Goal: Obtain resource: Obtain resource

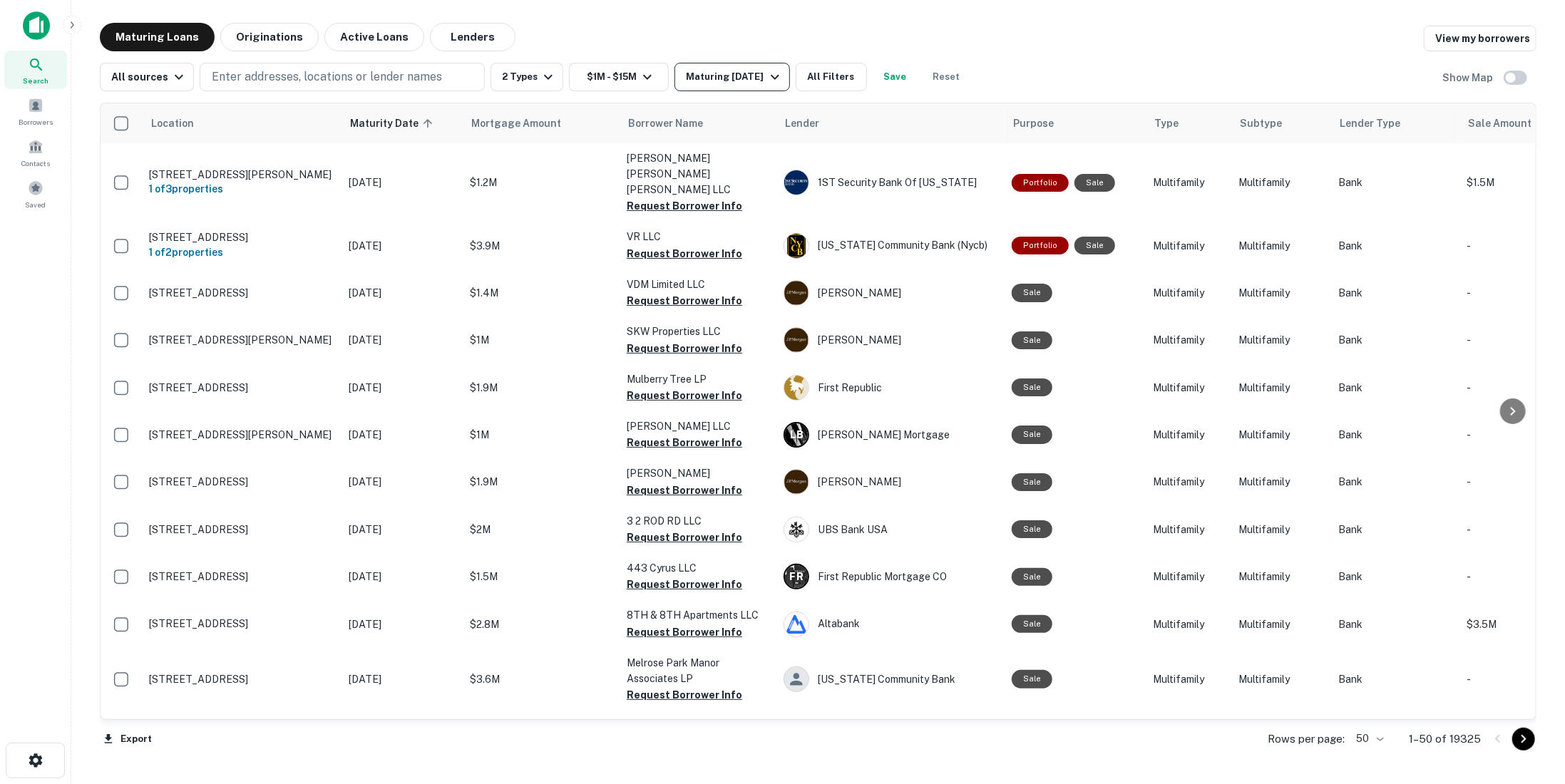
click at [730, 66] on button "Maturing In 1 Year" at bounding box center [732, 77] width 114 height 29
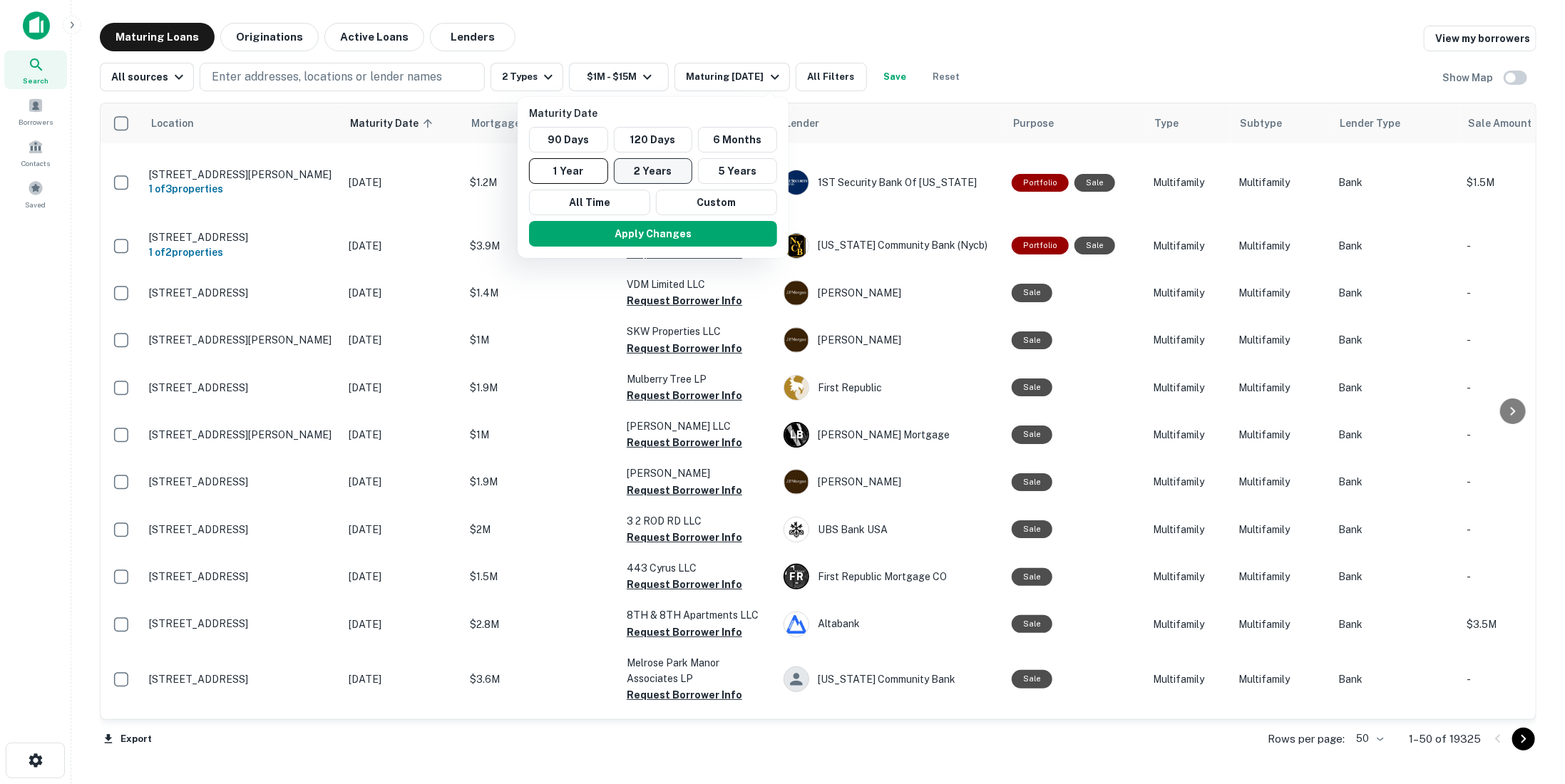
click at [659, 162] on button "2 Years" at bounding box center [654, 171] width 79 height 26
click at [688, 237] on button "Apply Changes" at bounding box center [659, 234] width 248 height 26
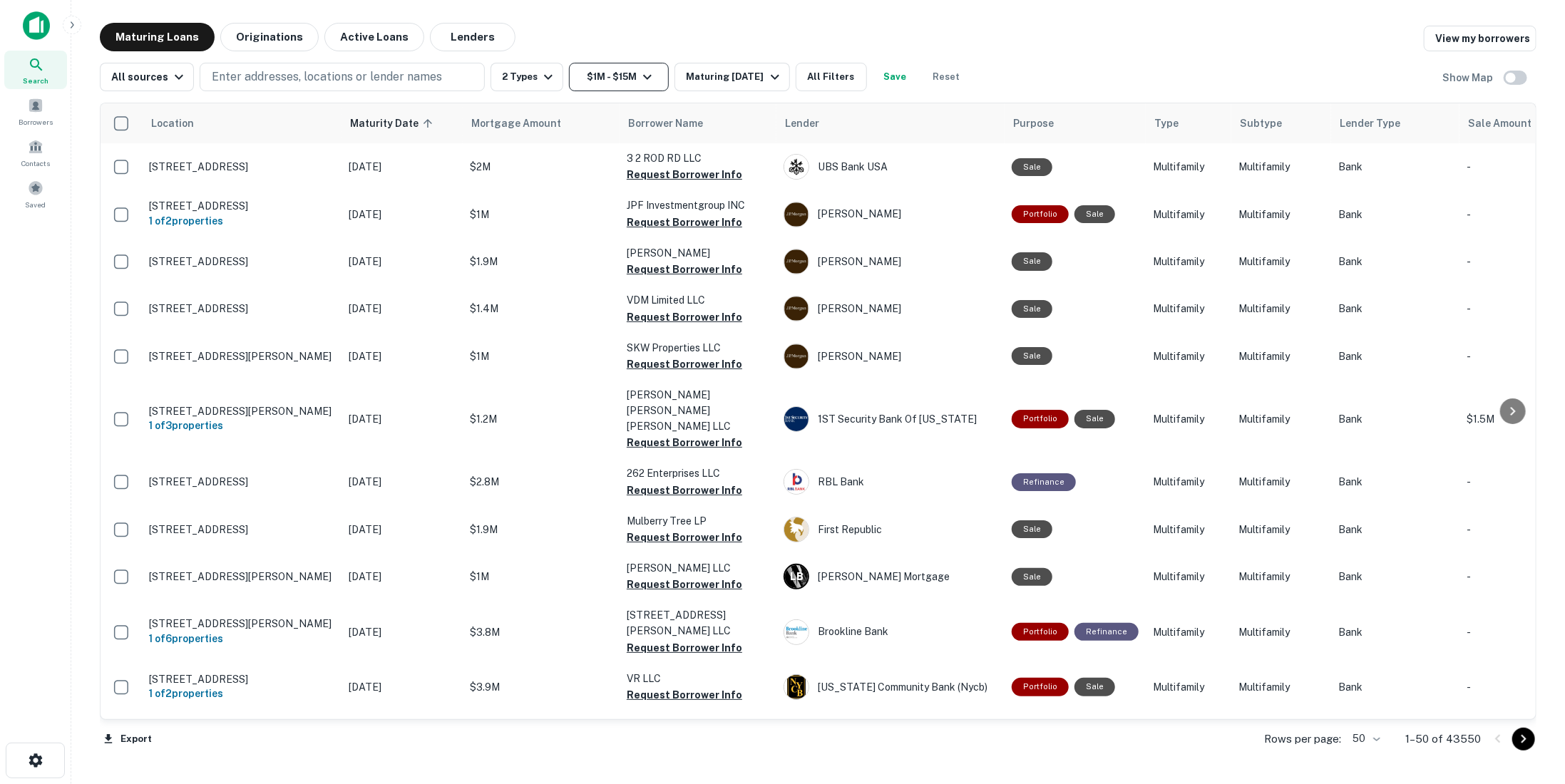
click at [631, 75] on button "$1M - $15M" at bounding box center [619, 77] width 100 height 29
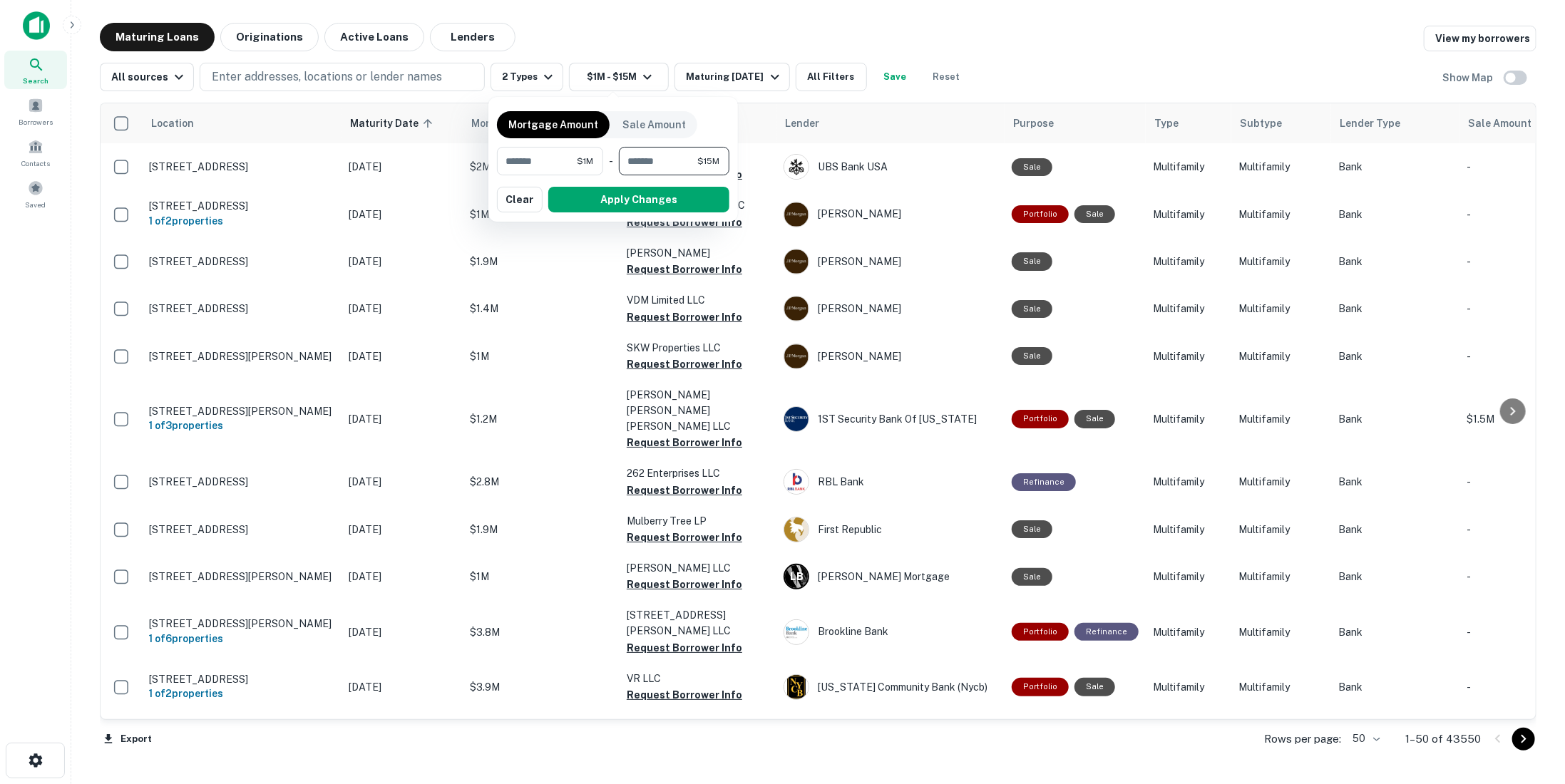
drag, startPoint x: 688, startPoint y: 160, endPoint x: 625, endPoint y: 155, distance: 63.2
click at [626, 156] on input "********" at bounding box center [657, 162] width 78 height 29
click at [1025, 58] on div at bounding box center [782, 392] width 1565 height 784
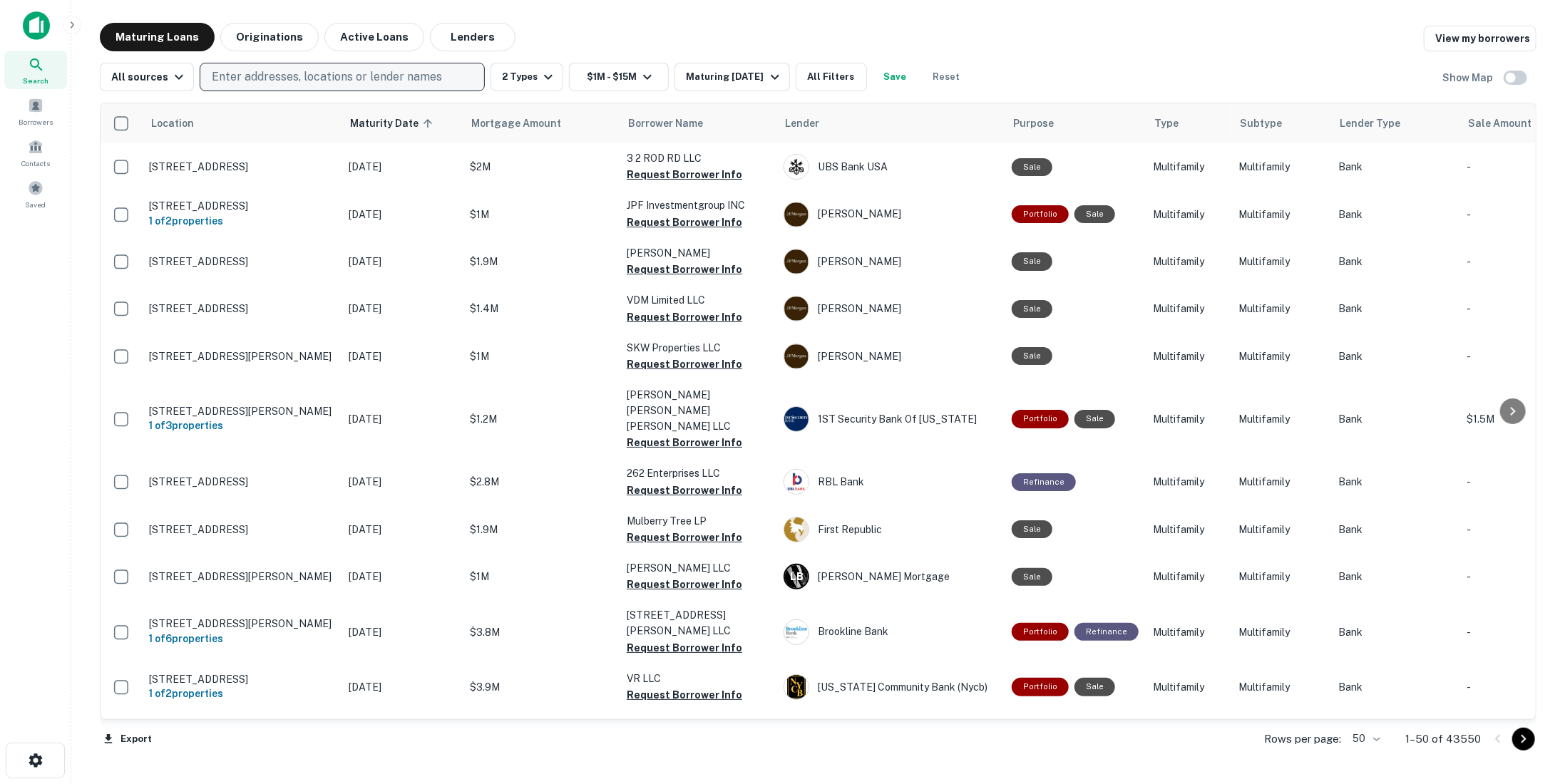
click at [445, 82] on button "Enter addresses, locations or lender names" at bounding box center [342, 77] width 285 height 29
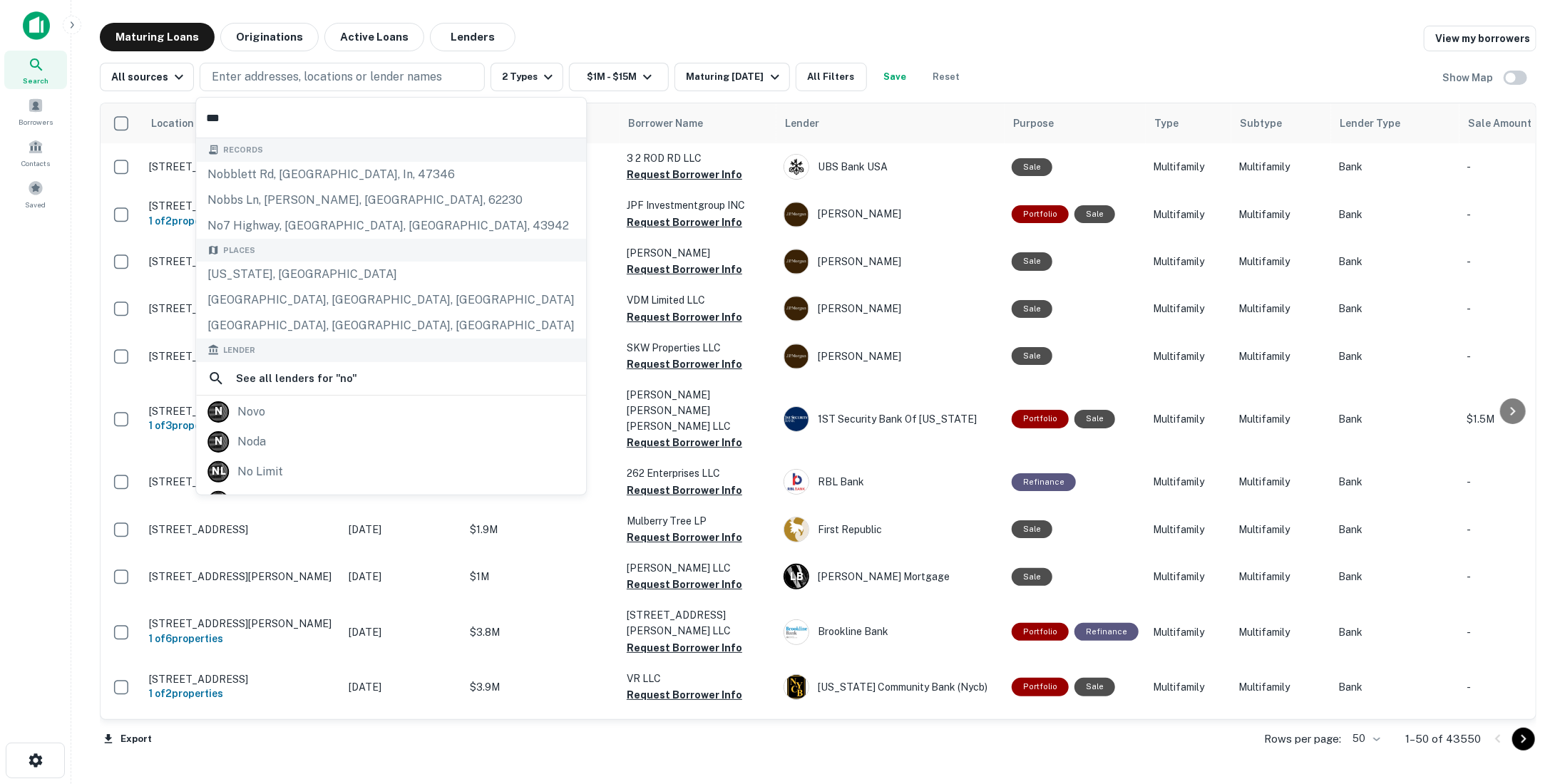
type input "****"
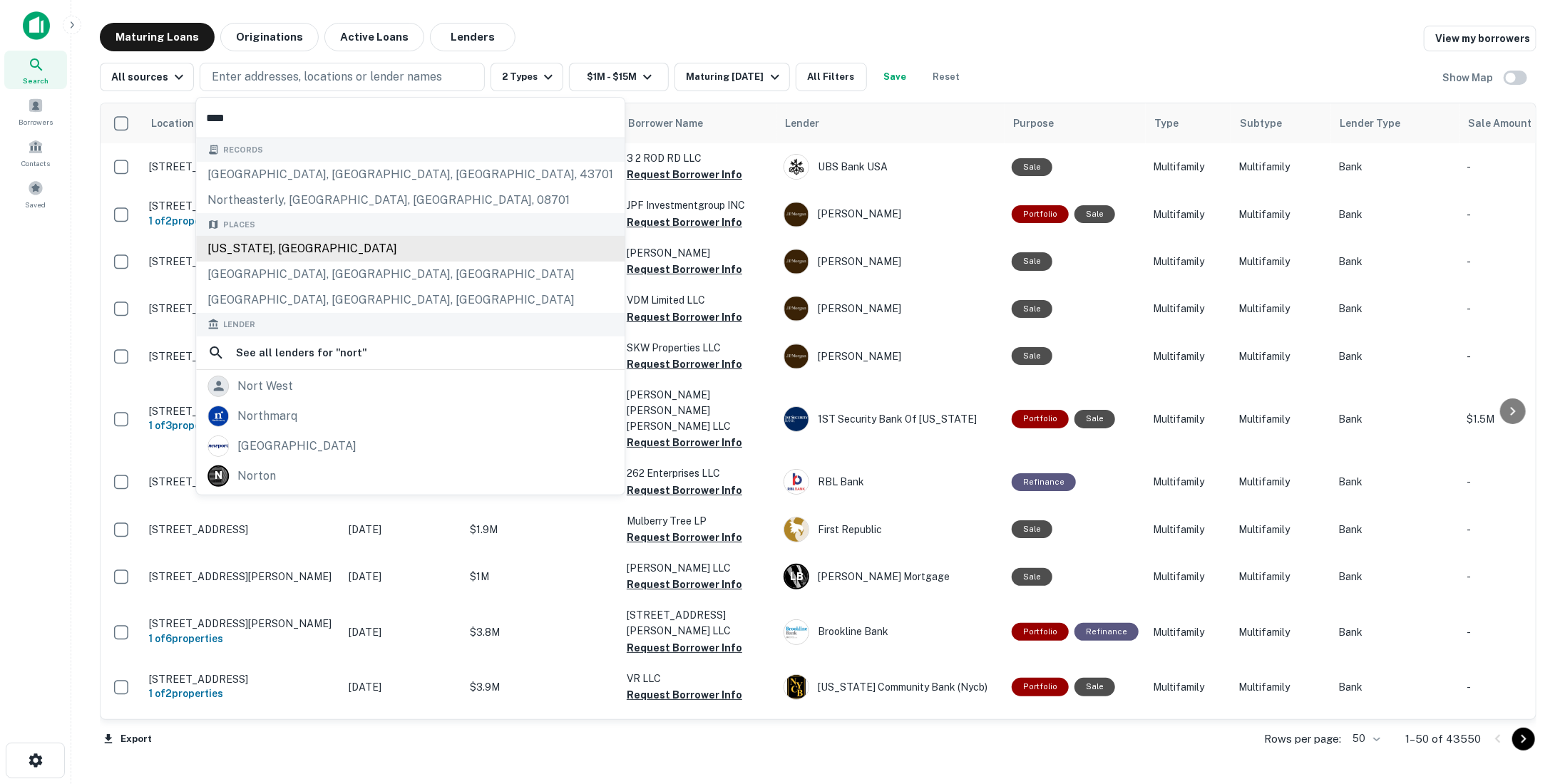
click at [300, 254] on div "Places North Carolina, USA Raleigh, NC, USA North Myrtle Beach, SC, USA" at bounding box center [410, 263] width 428 height 101
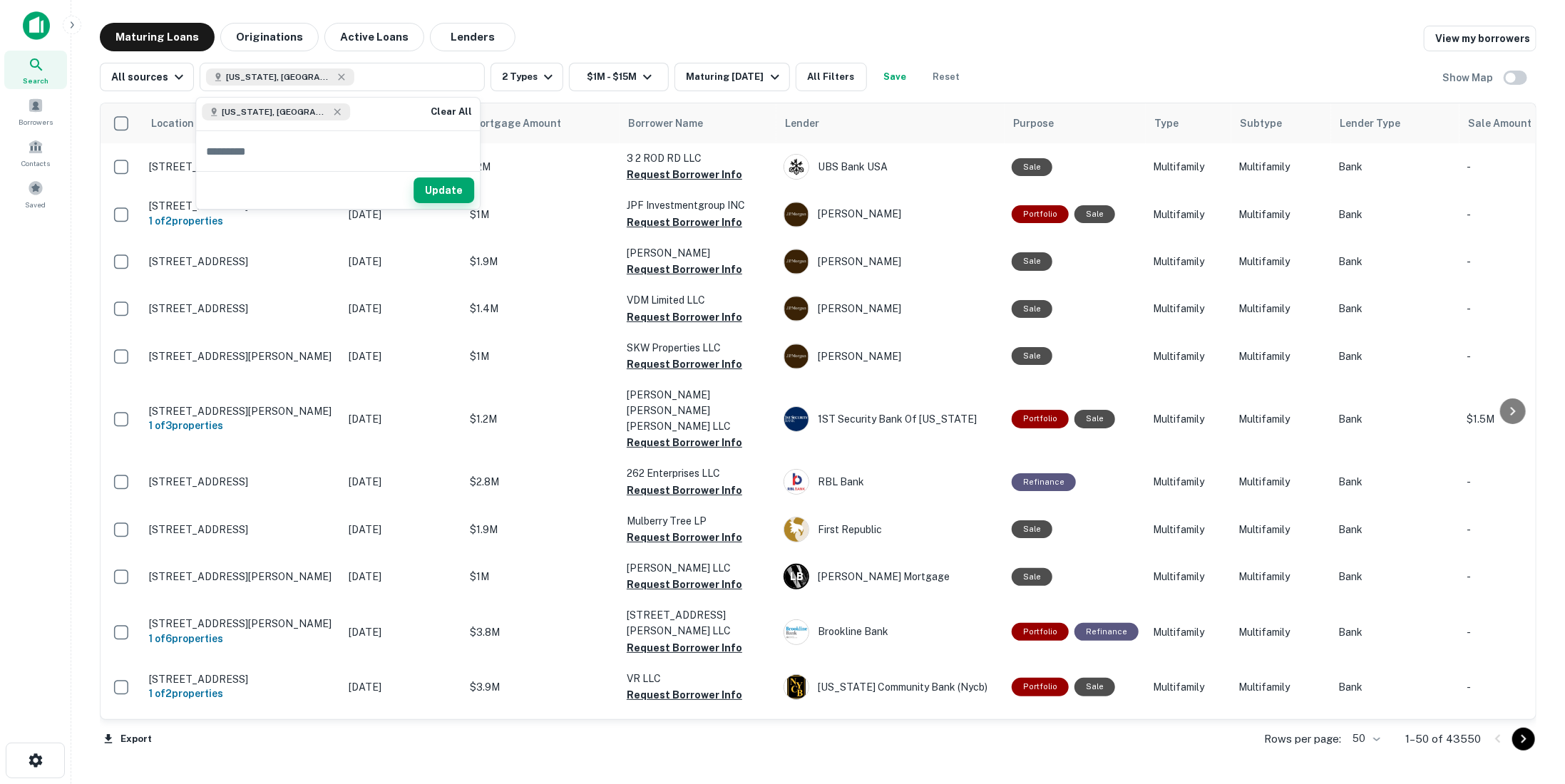
click at [441, 193] on button "Update" at bounding box center [444, 190] width 61 height 26
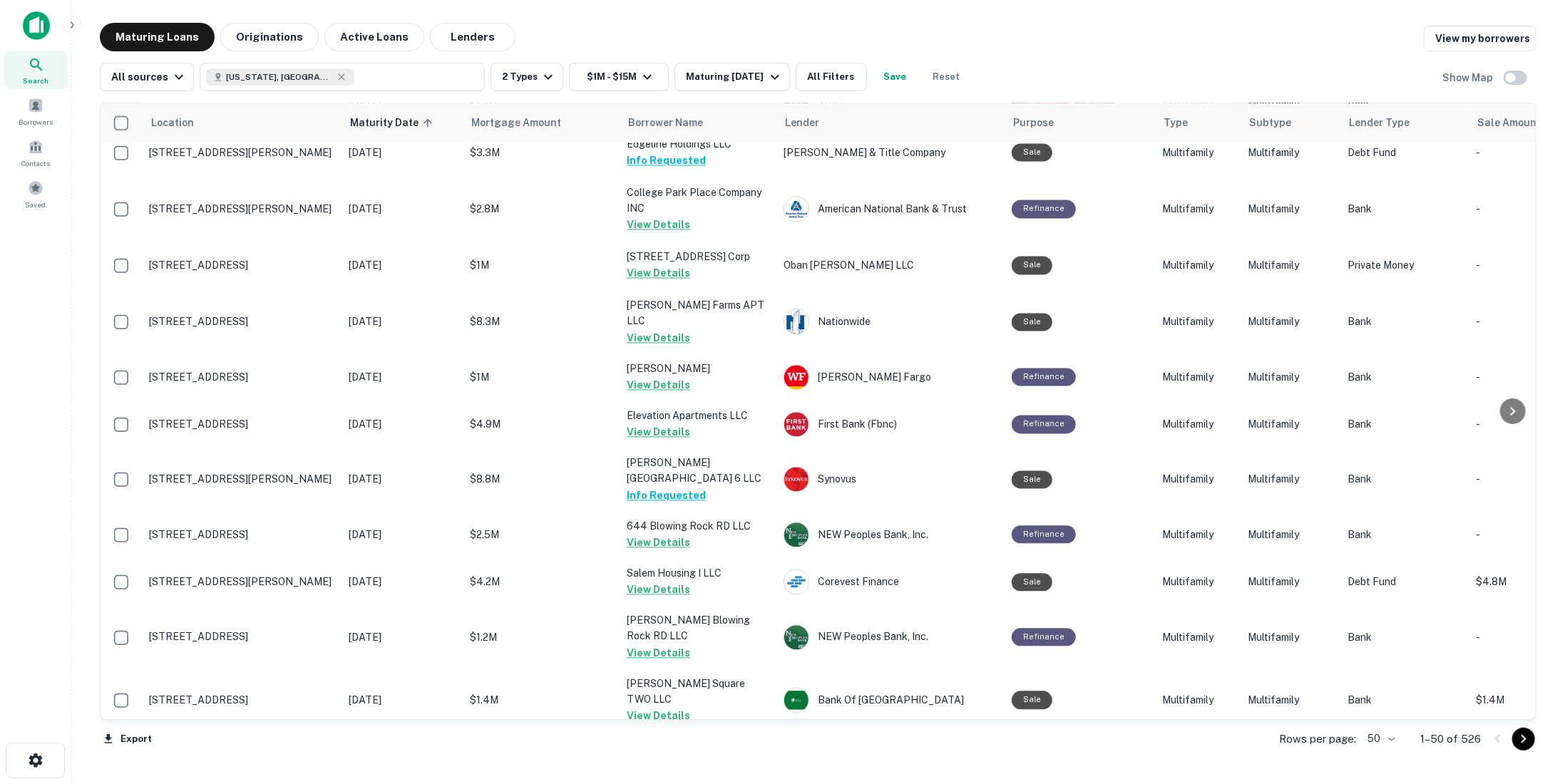
scroll to position [1907, 0]
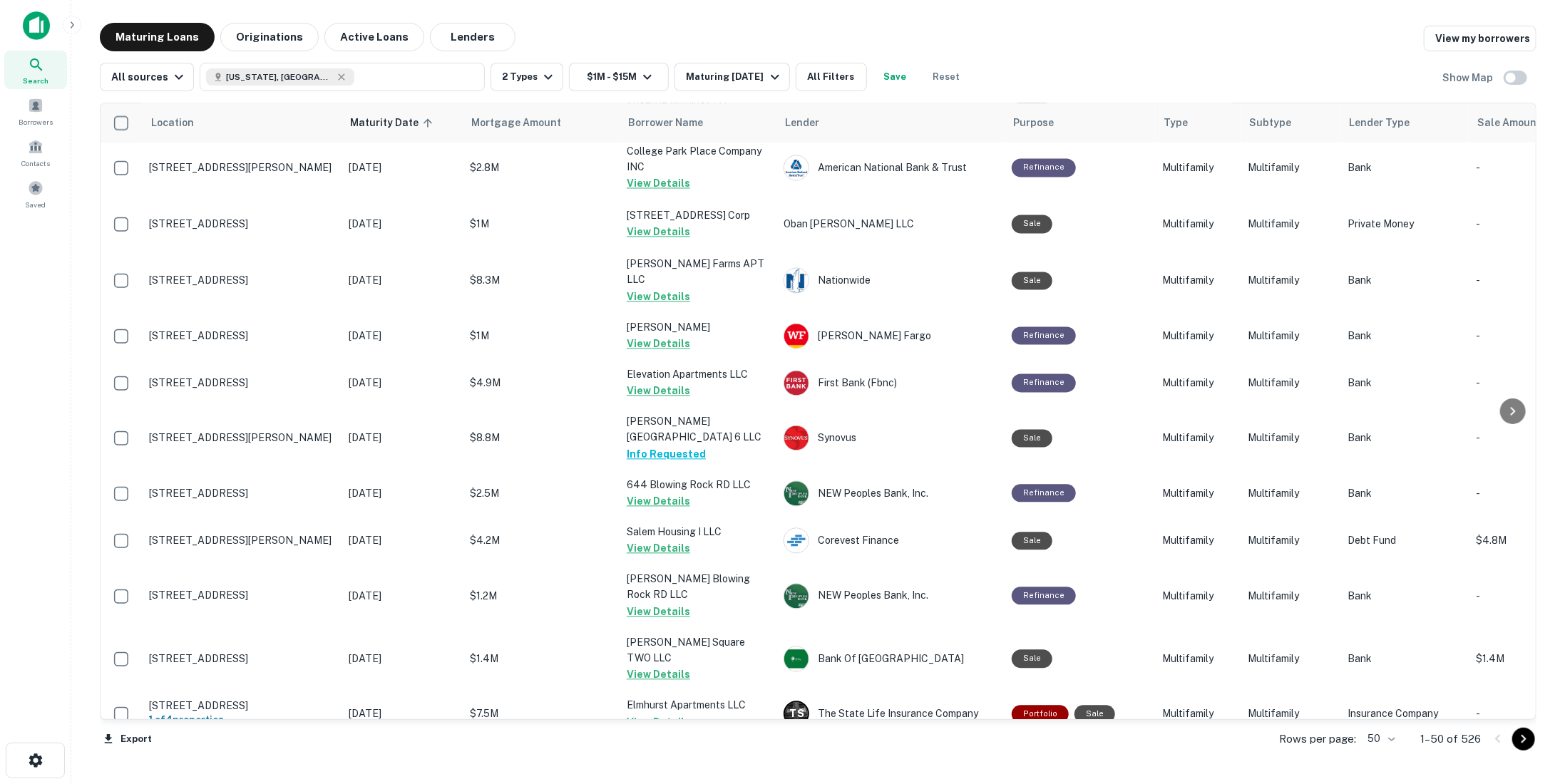
click at [1381, 736] on body "Search Borrowers Contacts Saved Maturing Loans Originations Active Loans Lender…" at bounding box center [782, 392] width 1565 height 784
click at [1384, 751] on li "100" at bounding box center [1382, 754] width 42 height 26
type input "***"
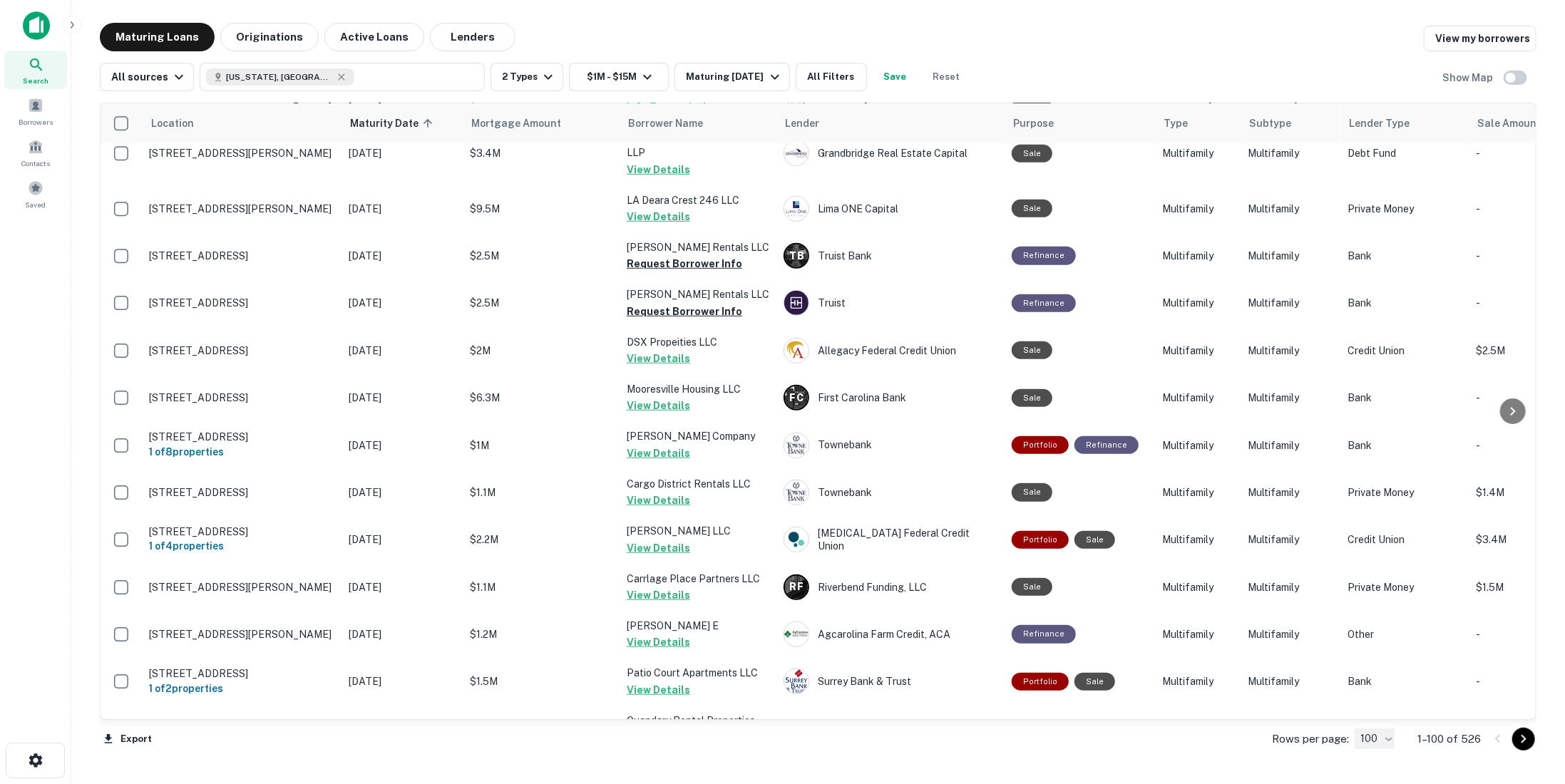
scroll to position [4448, 0]
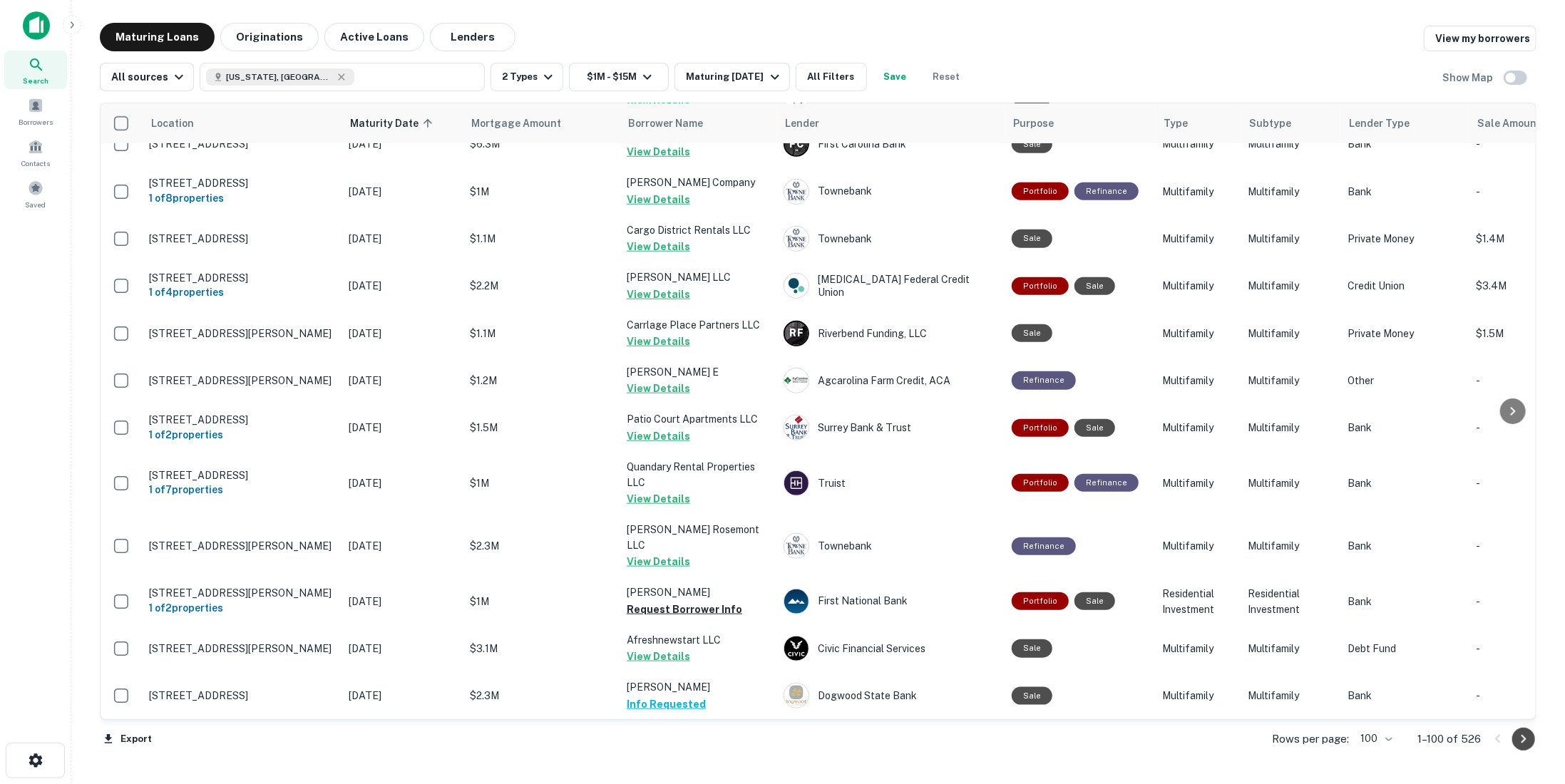
click at [1528, 741] on icon "Go to next page" at bounding box center [1523, 739] width 17 height 17
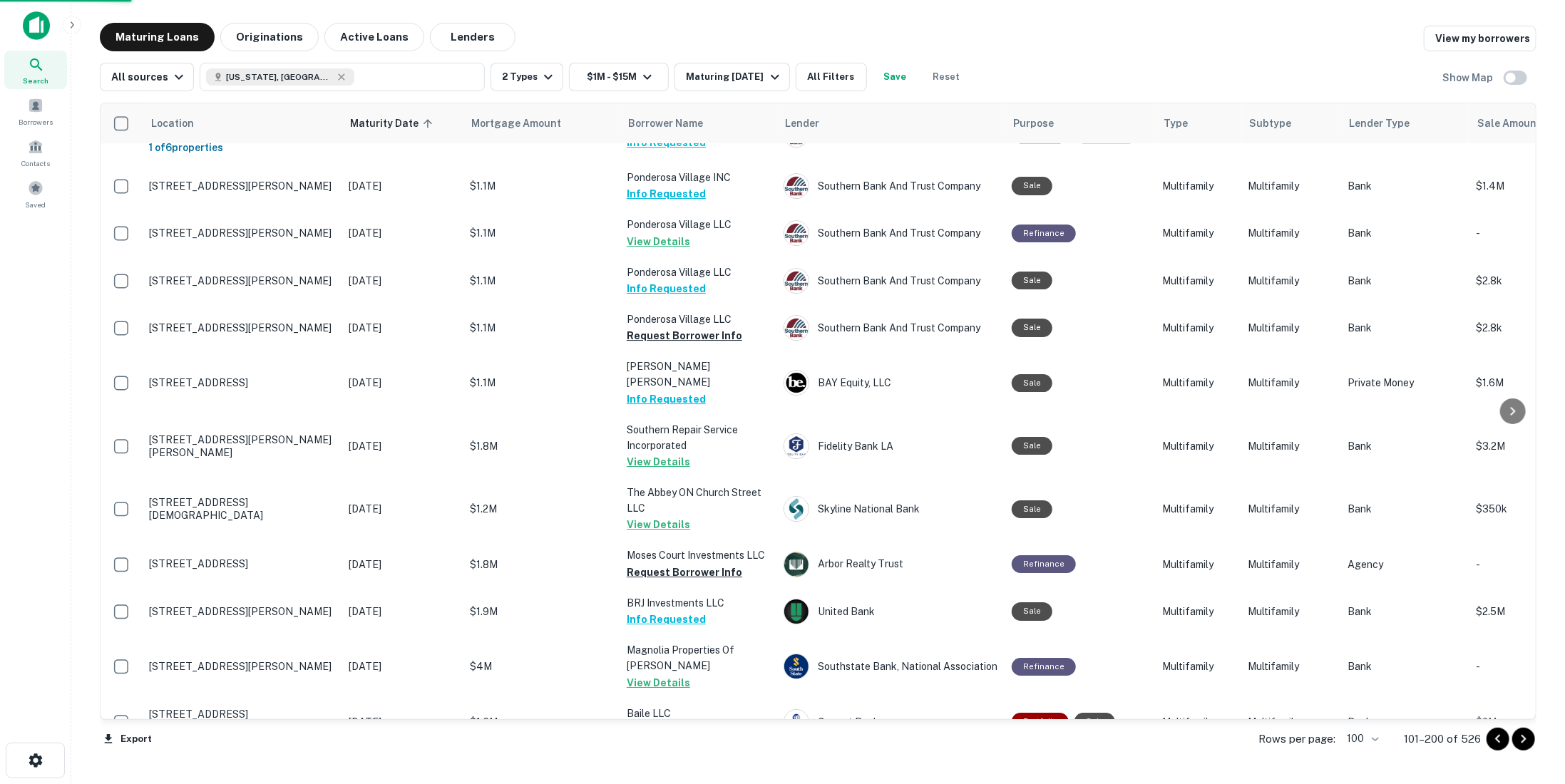
scroll to position [4395, 0]
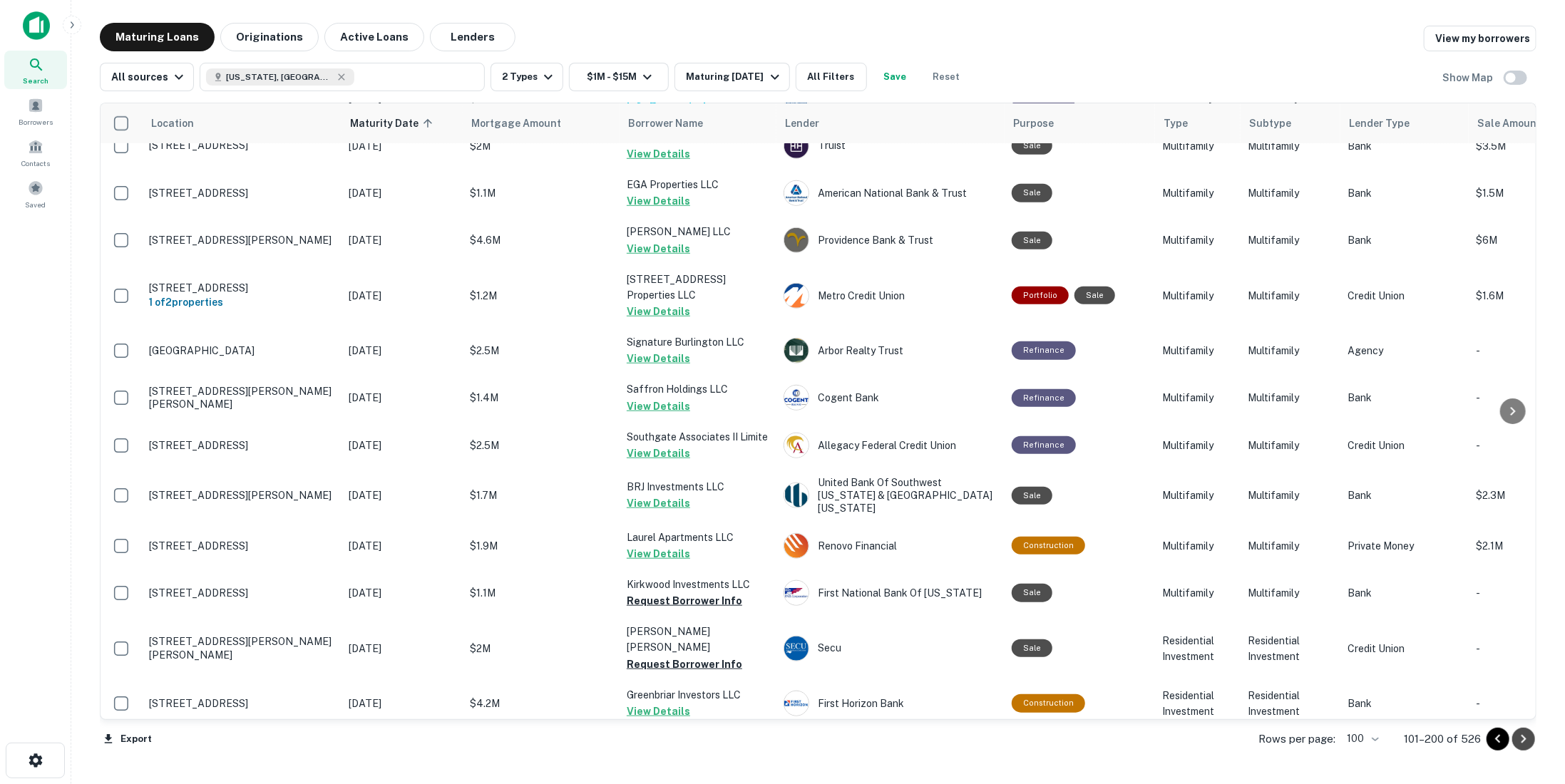
click at [1524, 739] on icon "Go to next page" at bounding box center [1524, 739] width 5 height 8
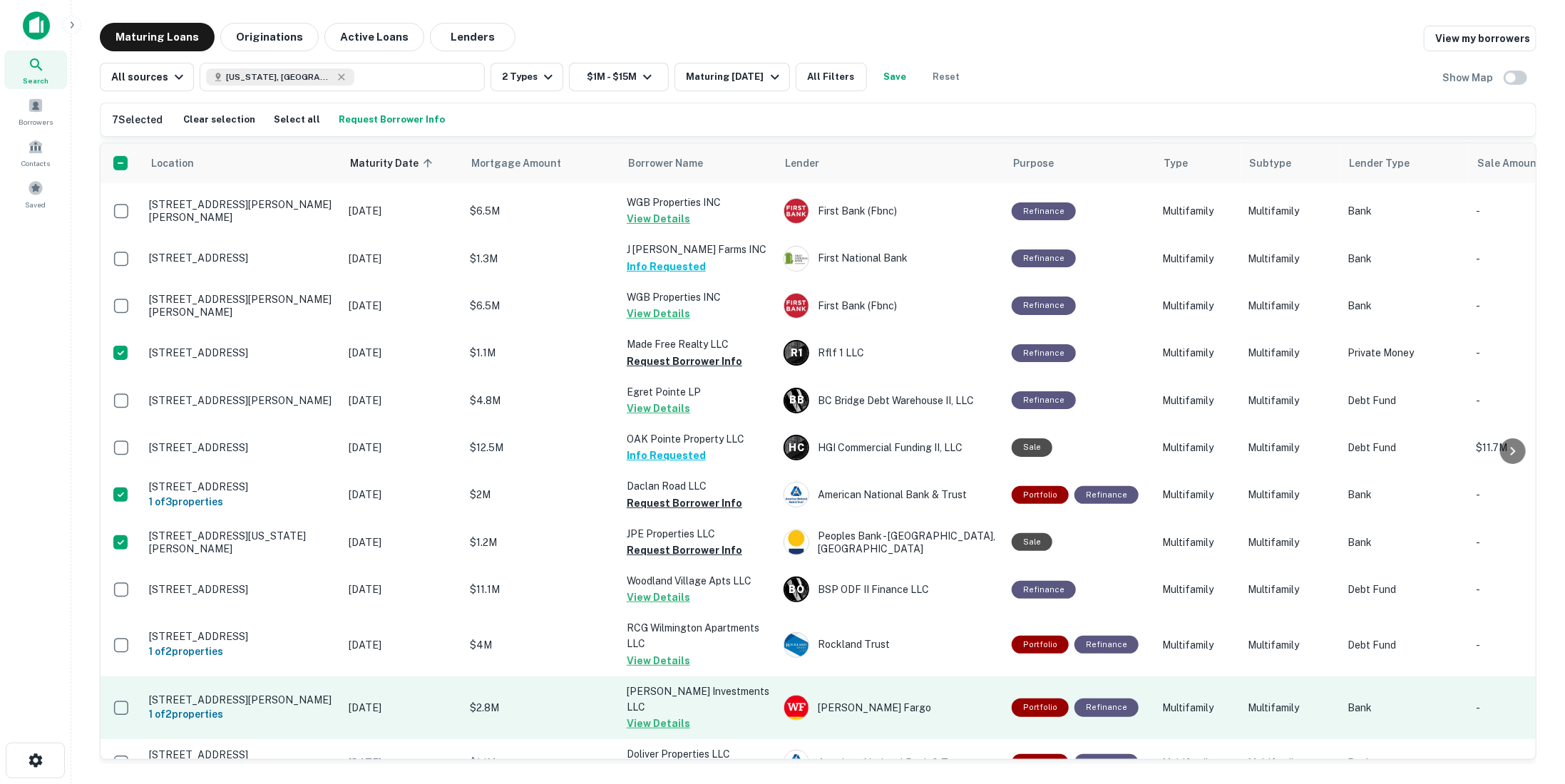
scroll to position [4440, 0]
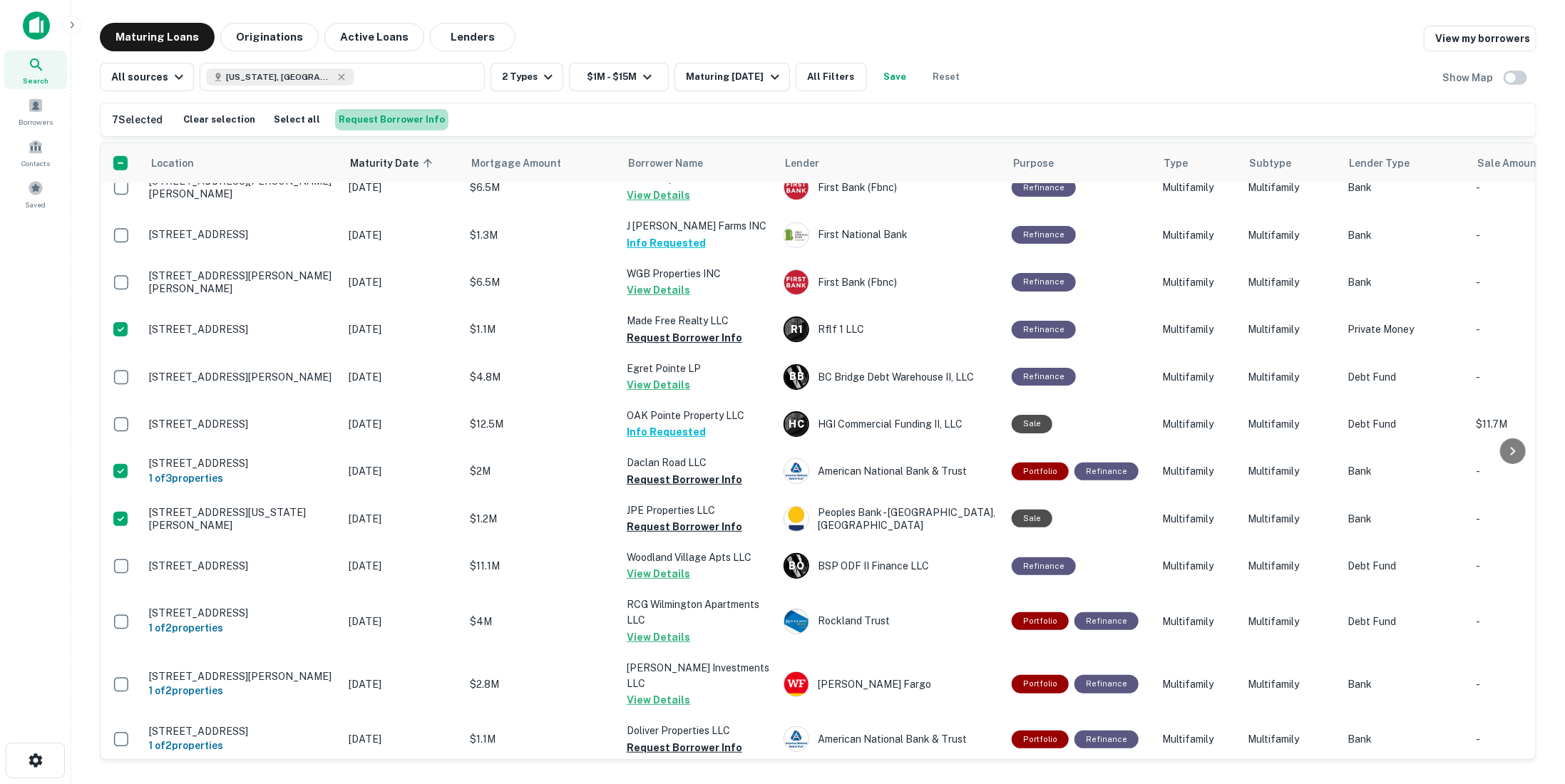
click at [396, 118] on button "Request Borrower Info" at bounding box center [392, 120] width 114 height 21
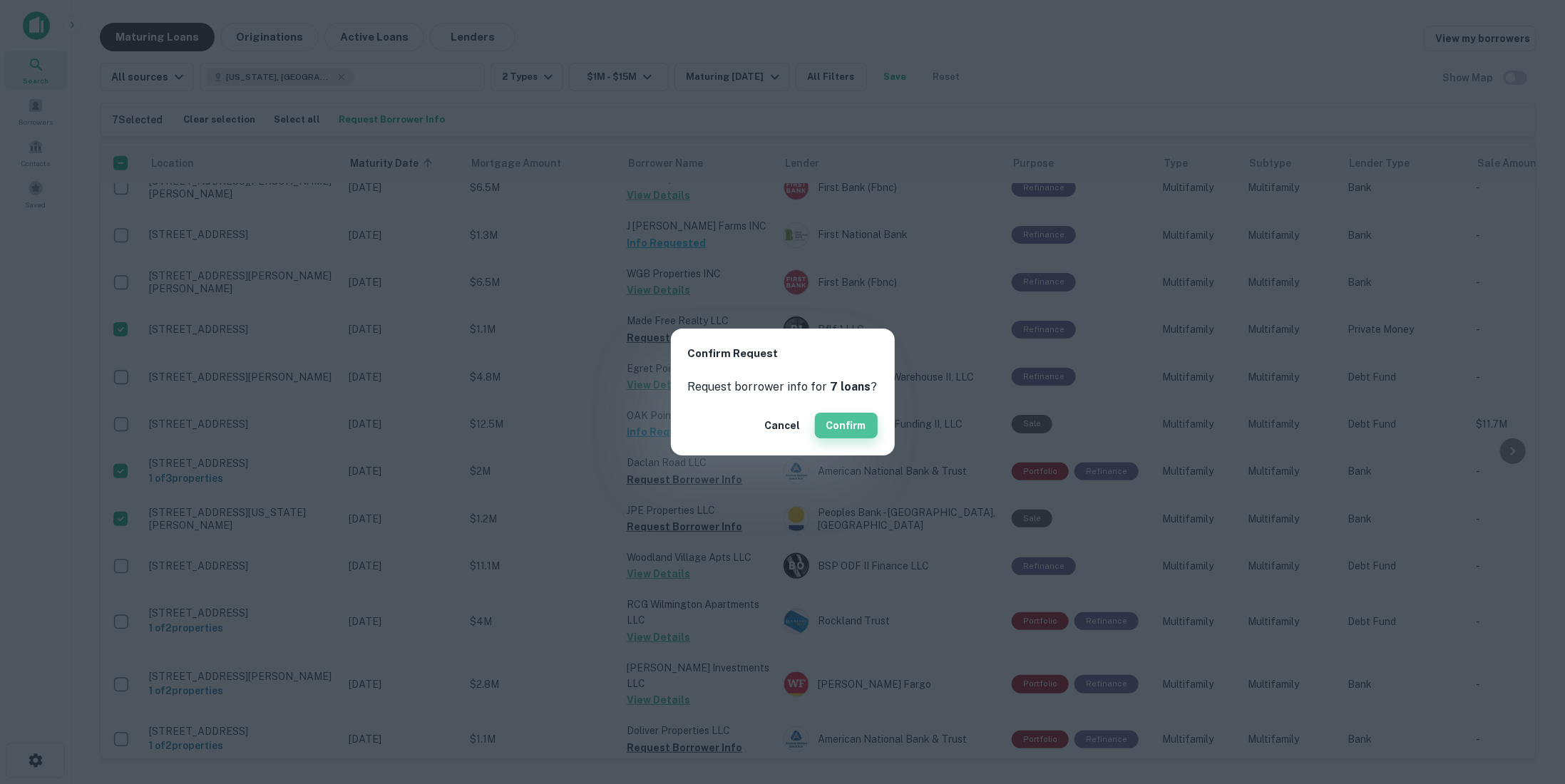
click at [859, 427] on button "Confirm" at bounding box center [846, 425] width 63 height 26
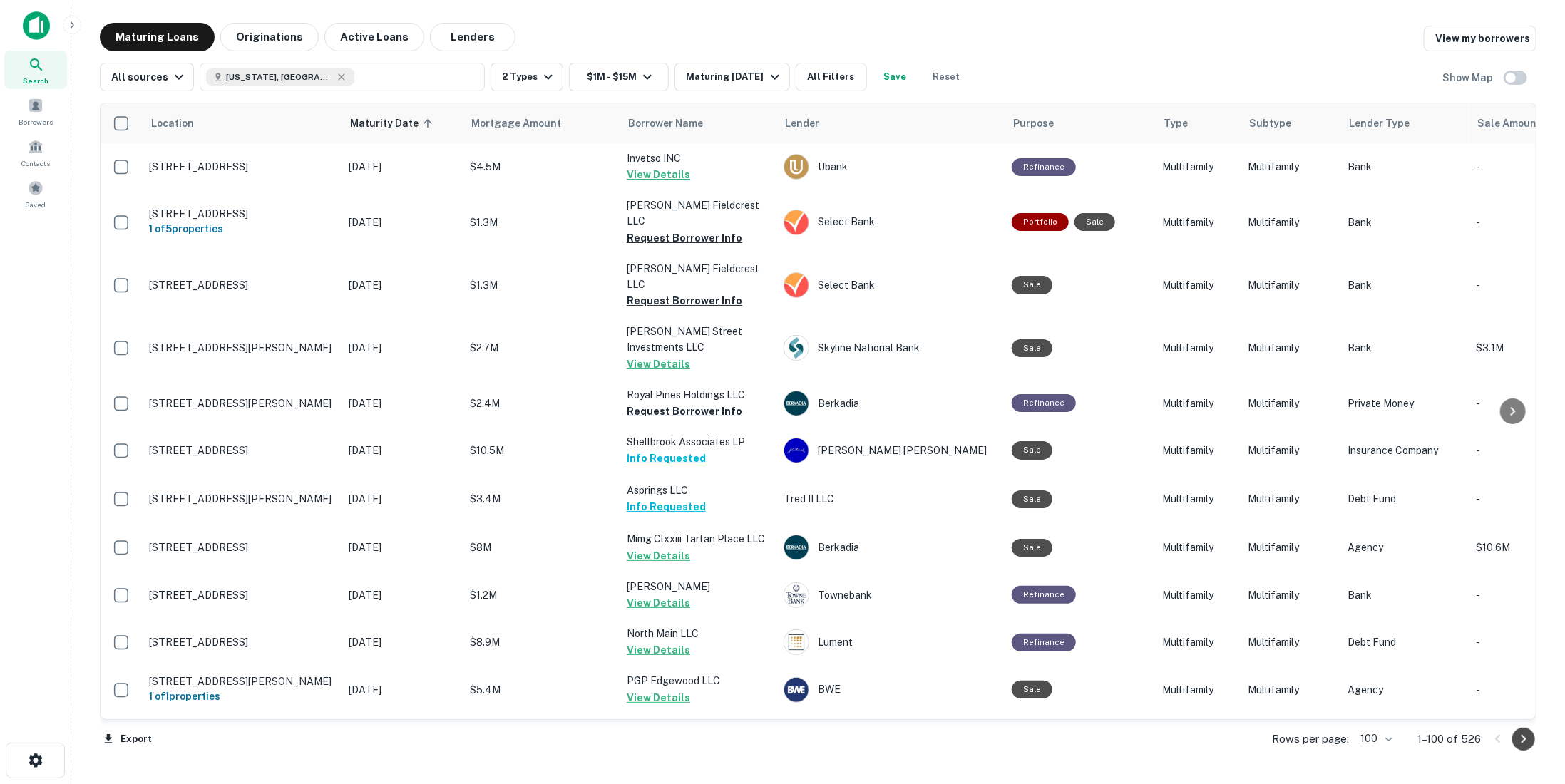
click at [1529, 747] on icon "Go to next page" at bounding box center [1523, 739] width 17 height 17
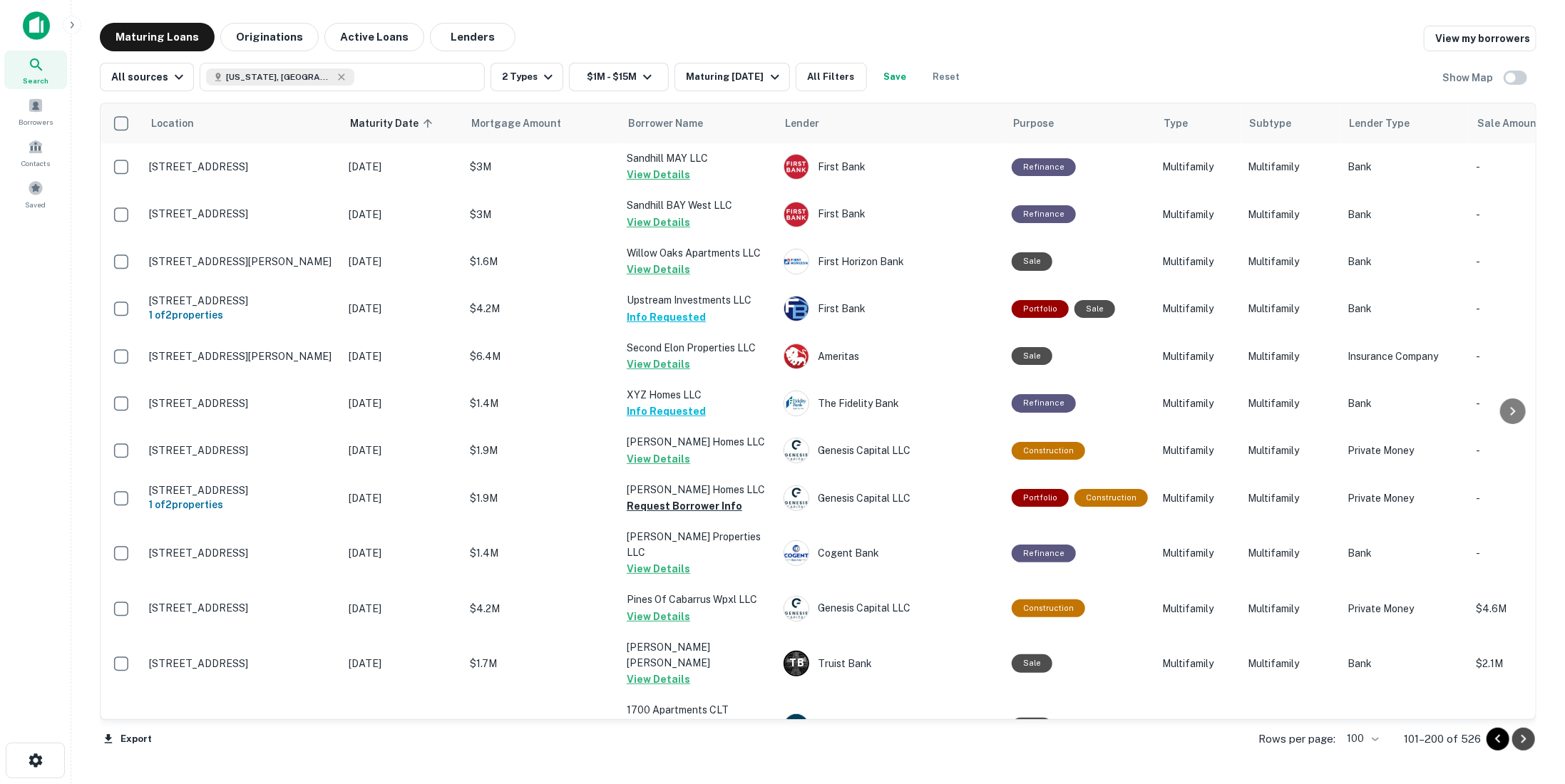
click at [1527, 740] on icon "Go to next page" at bounding box center [1523, 739] width 17 height 17
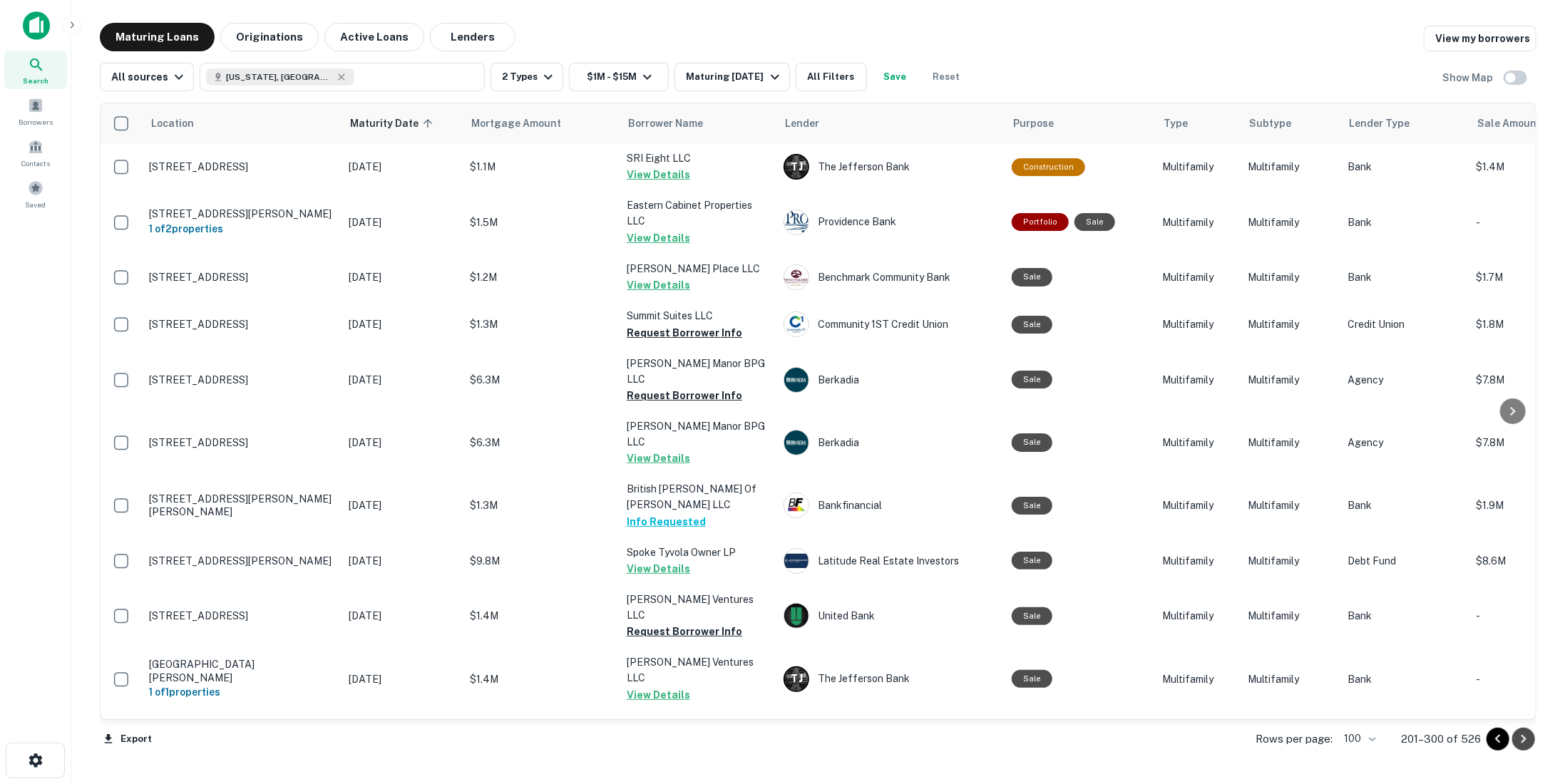
click at [1528, 740] on icon "Go to next page" at bounding box center [1523, 739] width 17 height 17
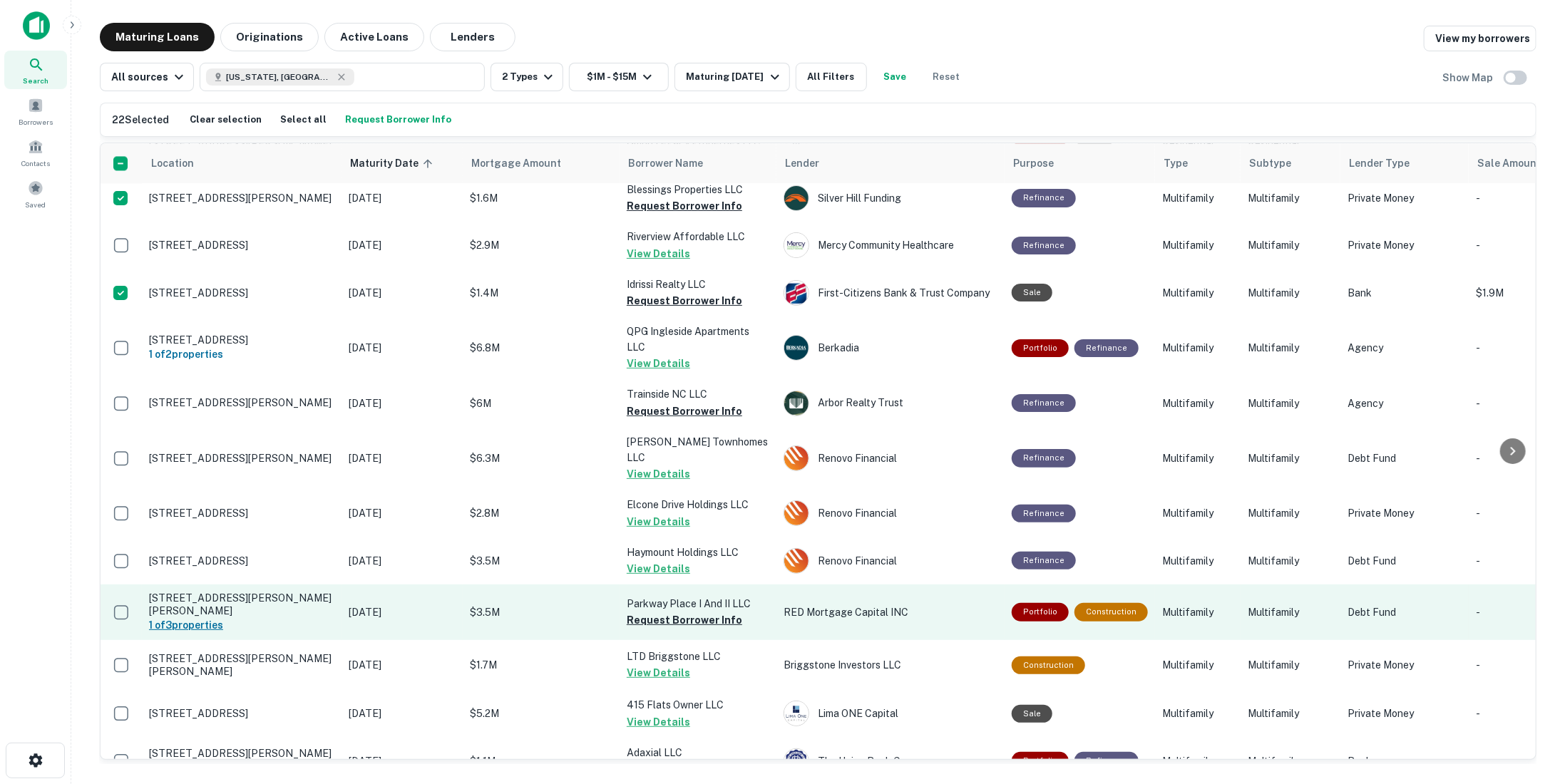
scroll to position [2132, 0]
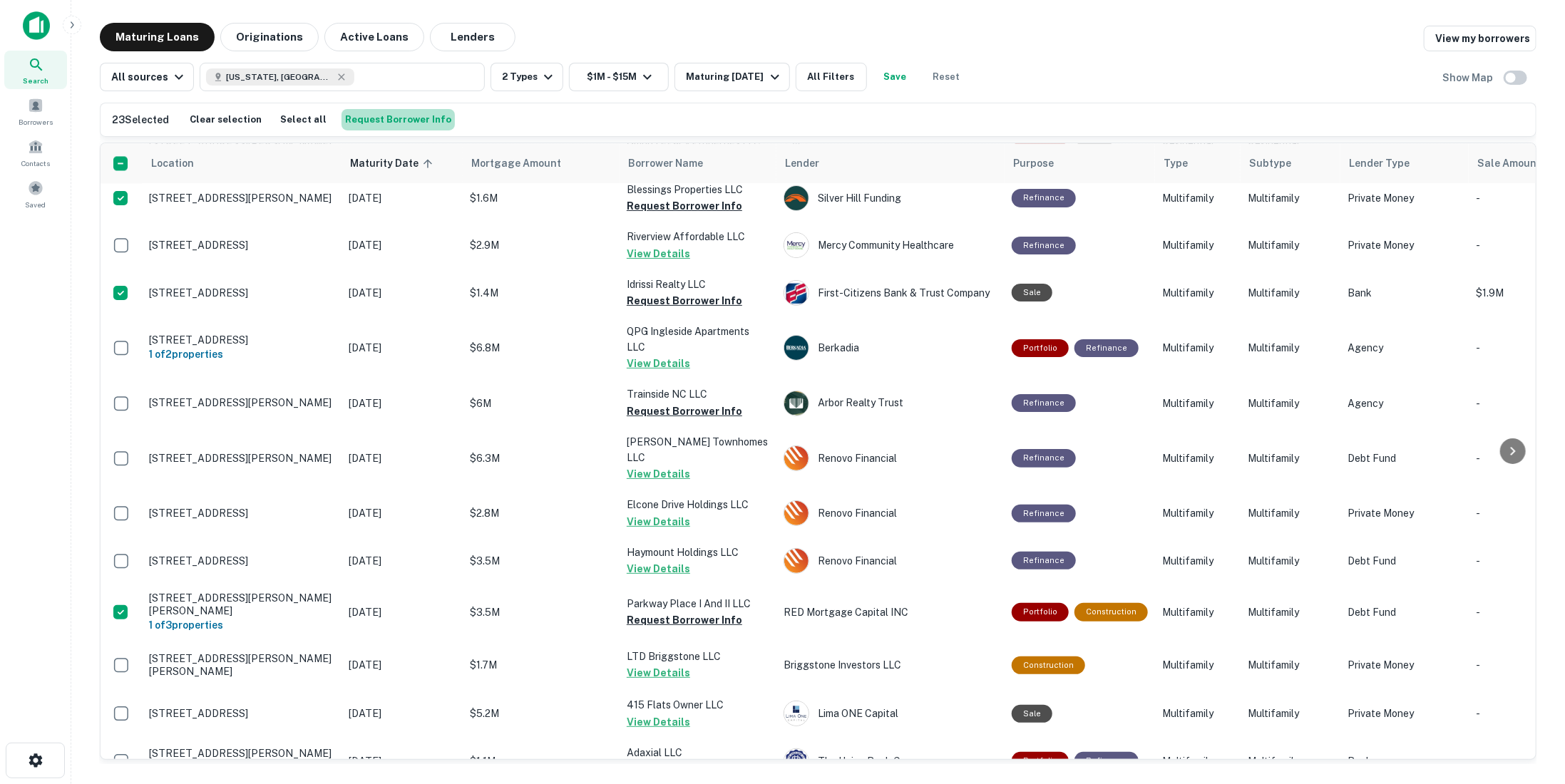
click at [398, 123] on button "Request Borrower Info" at bounding box center [398, 120] width 114 height 21
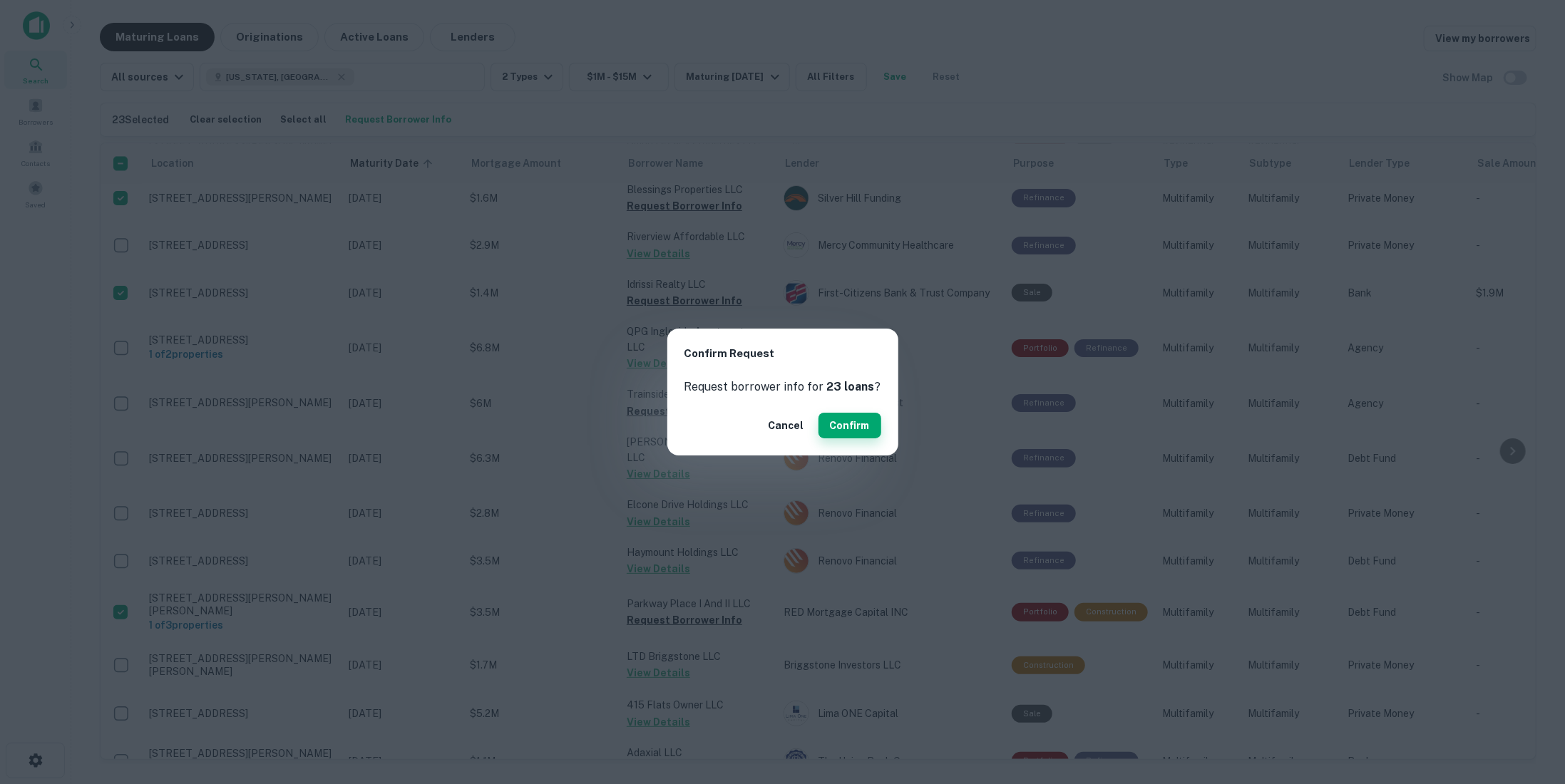
click at [848, 426] on button "Confirm" at bounding box center [850, 425] width 63 height 26
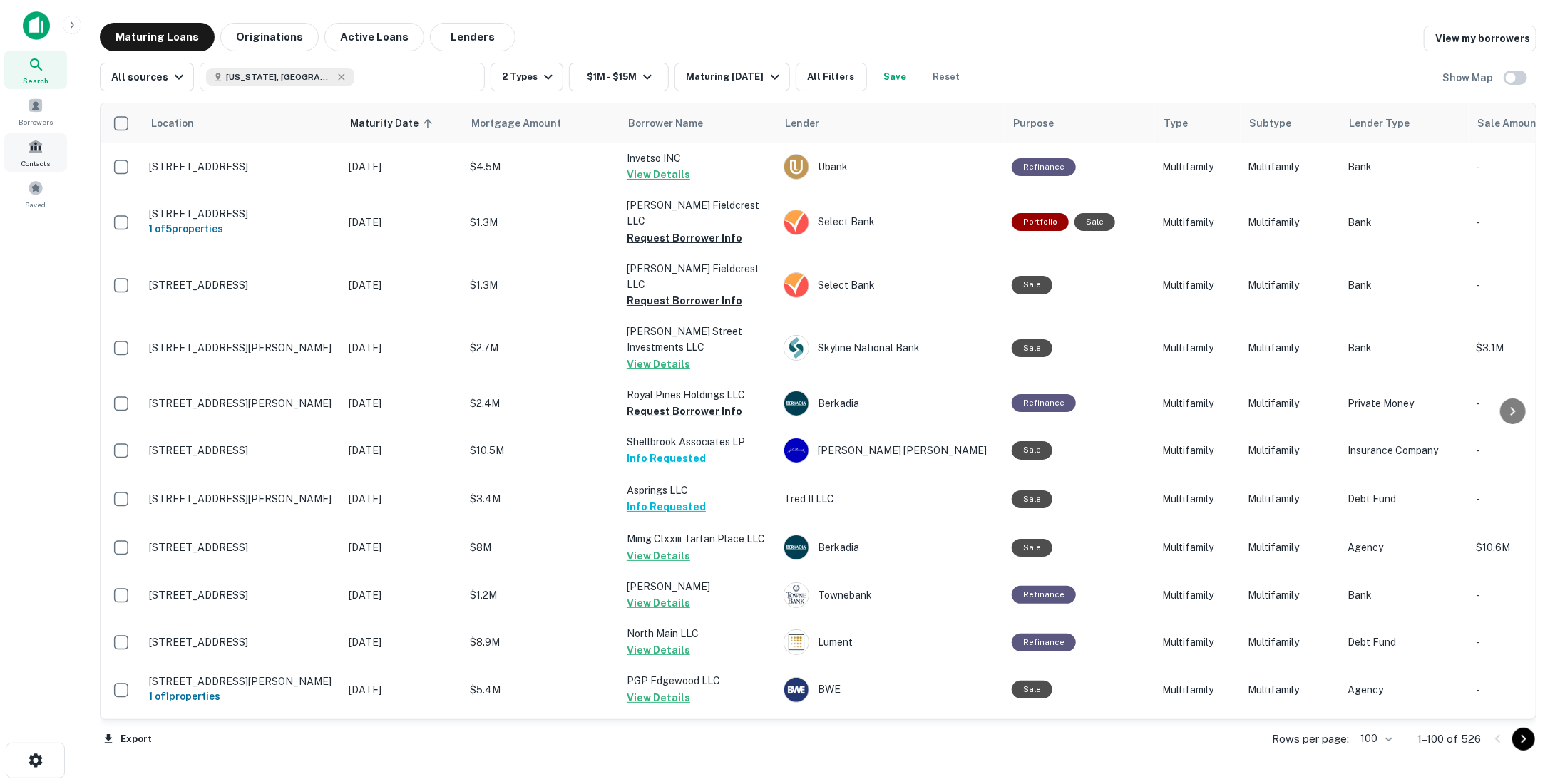
click at [61, 152] on div "Contacts" at bounding box center [36, 152] width 63 height 39
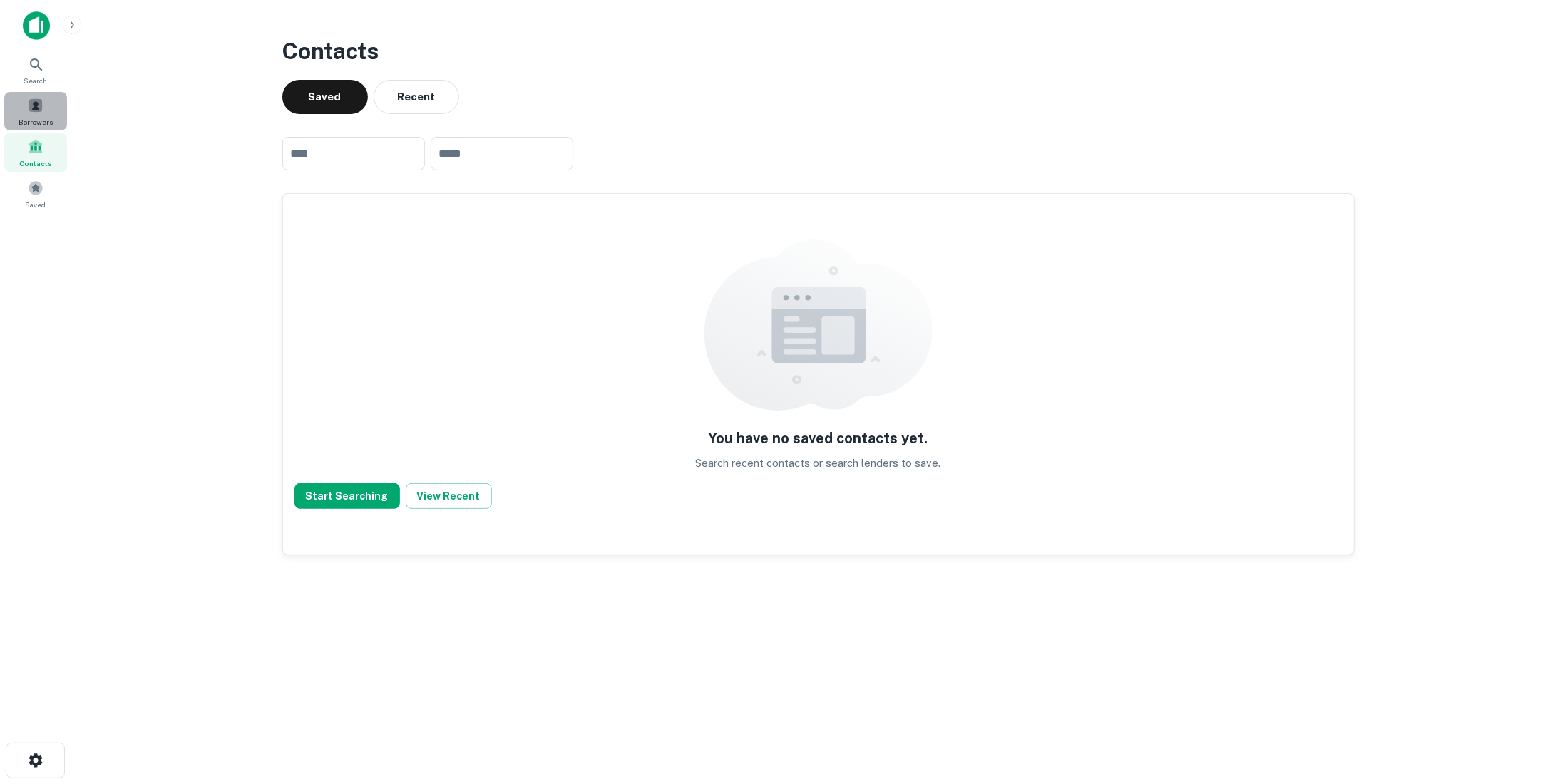
click at [40, 108] on span at bounding box center [36, 105] width 16 height 16
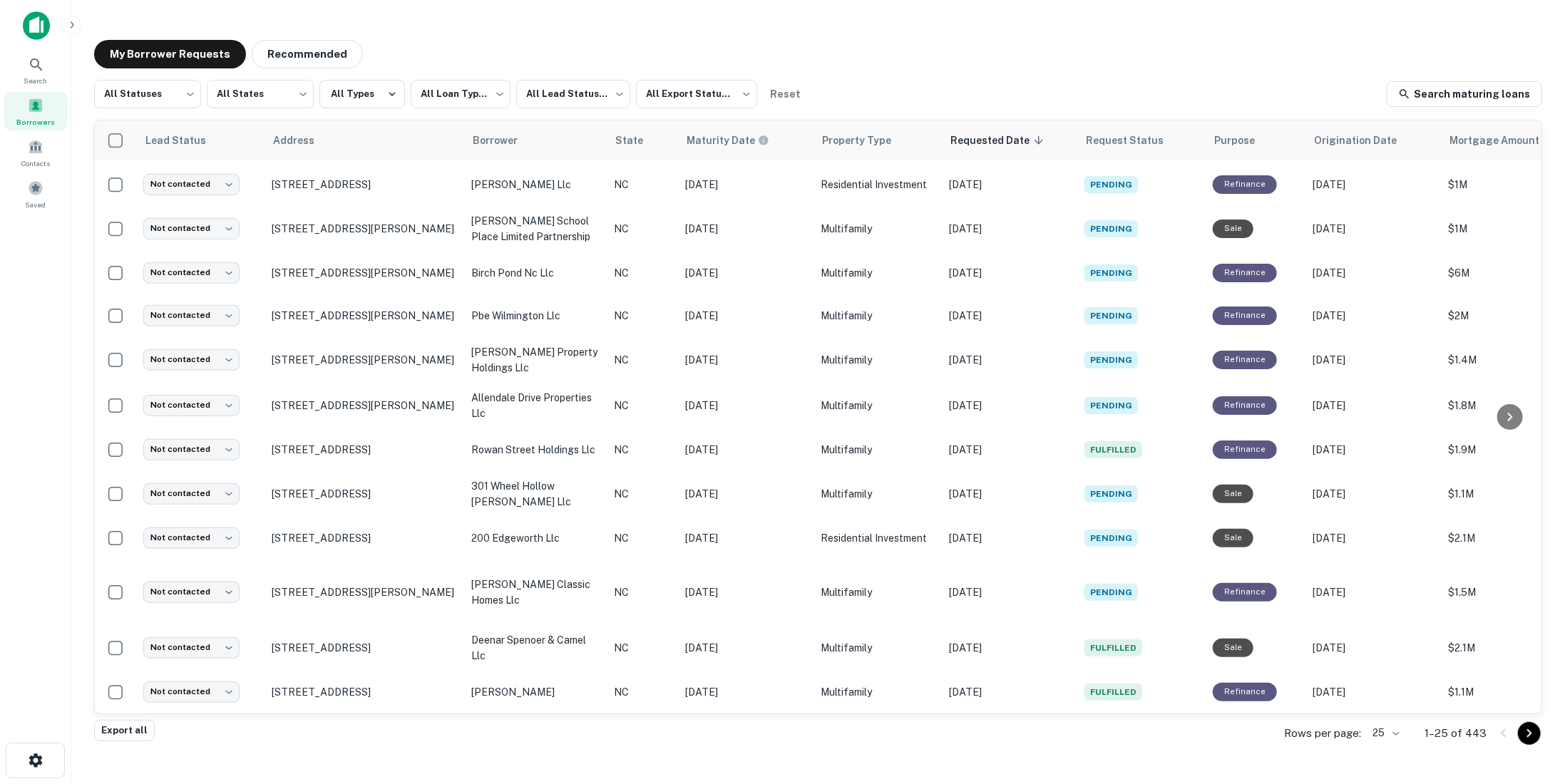
scroll to position [582, 0]
click at [1395, 728] on body "**********" at bounding box center [782, 392] width 1565 height 784
click at [1387, 760] on li "1000" at bounding box center [1388, 754] width 49 height 26
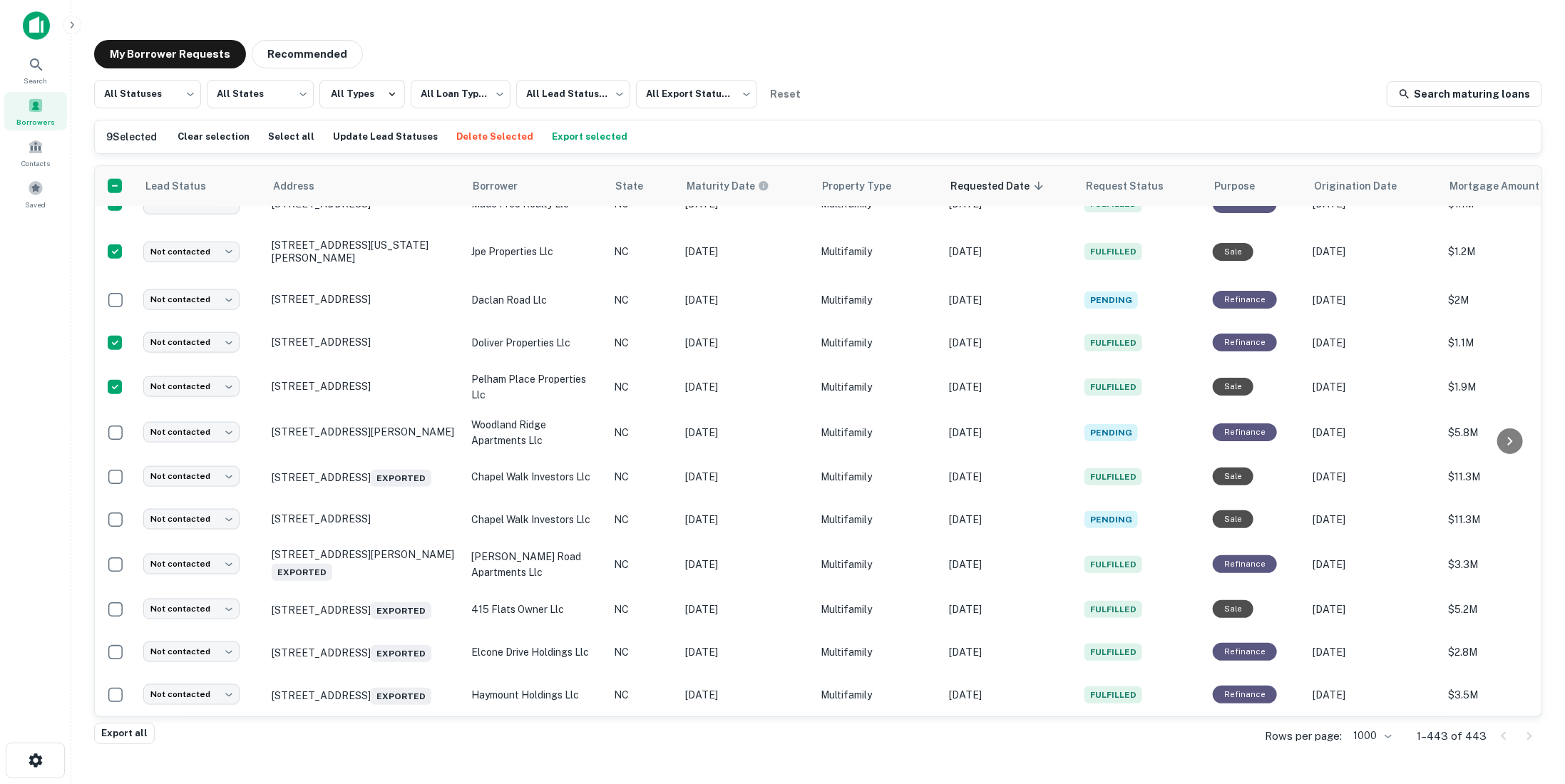
scroll to position [1137, 0]
click at [583, 137] on button "Export selected" at bounding box center [589, 136] width 83 height 21
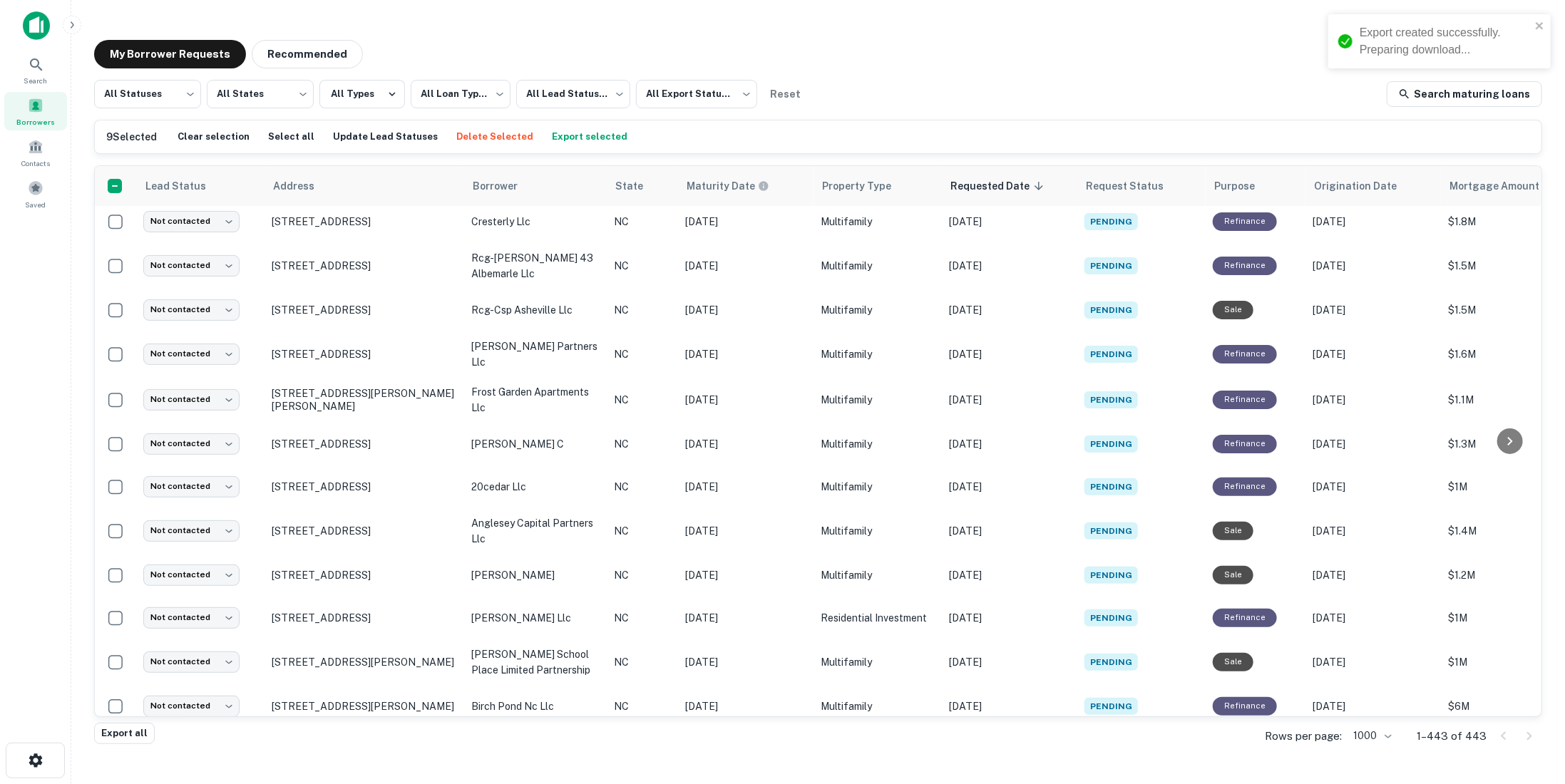
scroll to position [0, 0]
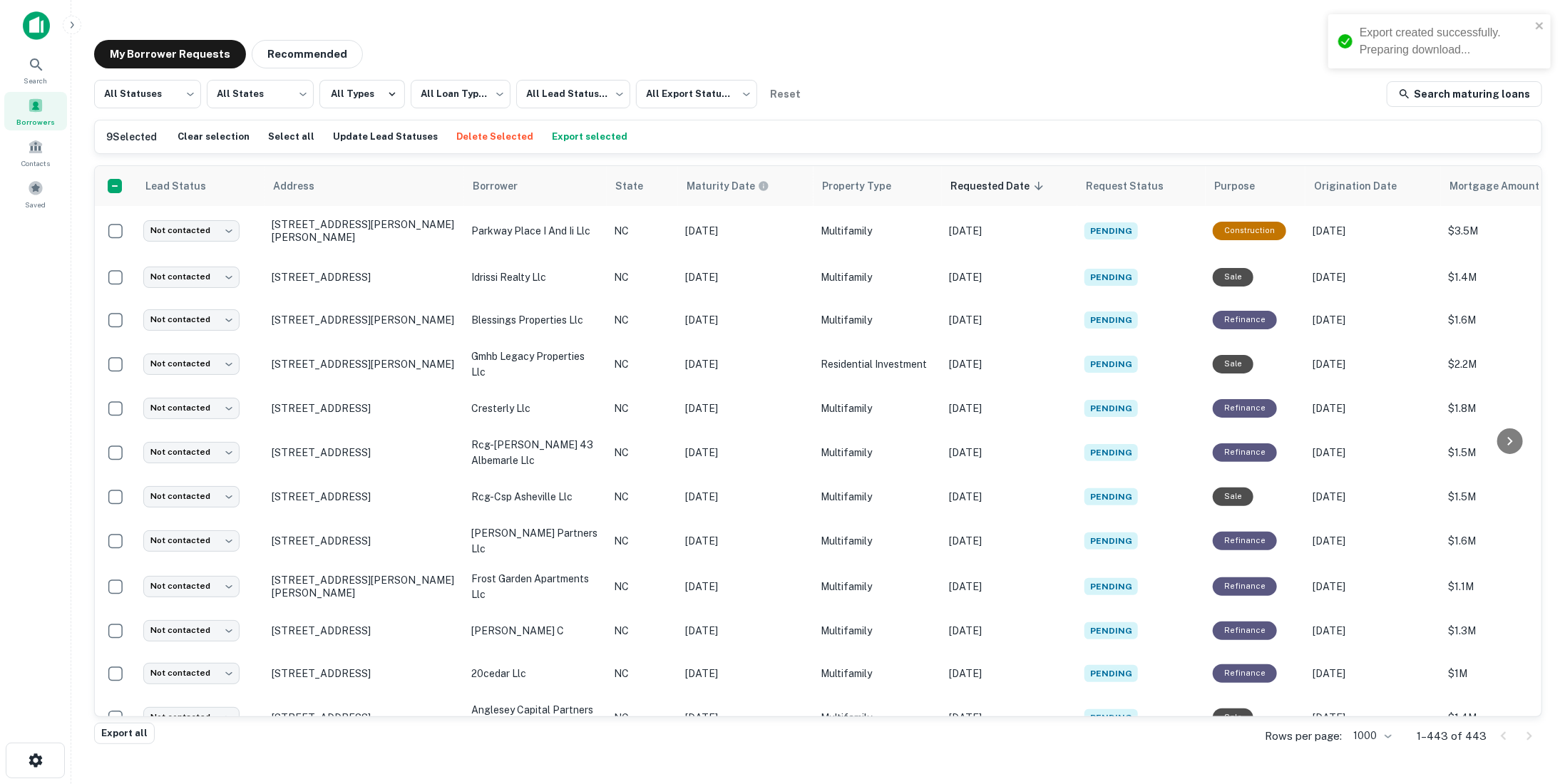
drag, startPoint x: 373, startPoint y: 199, endPoint x: 586, endPoint y: 127, distance: 224.8
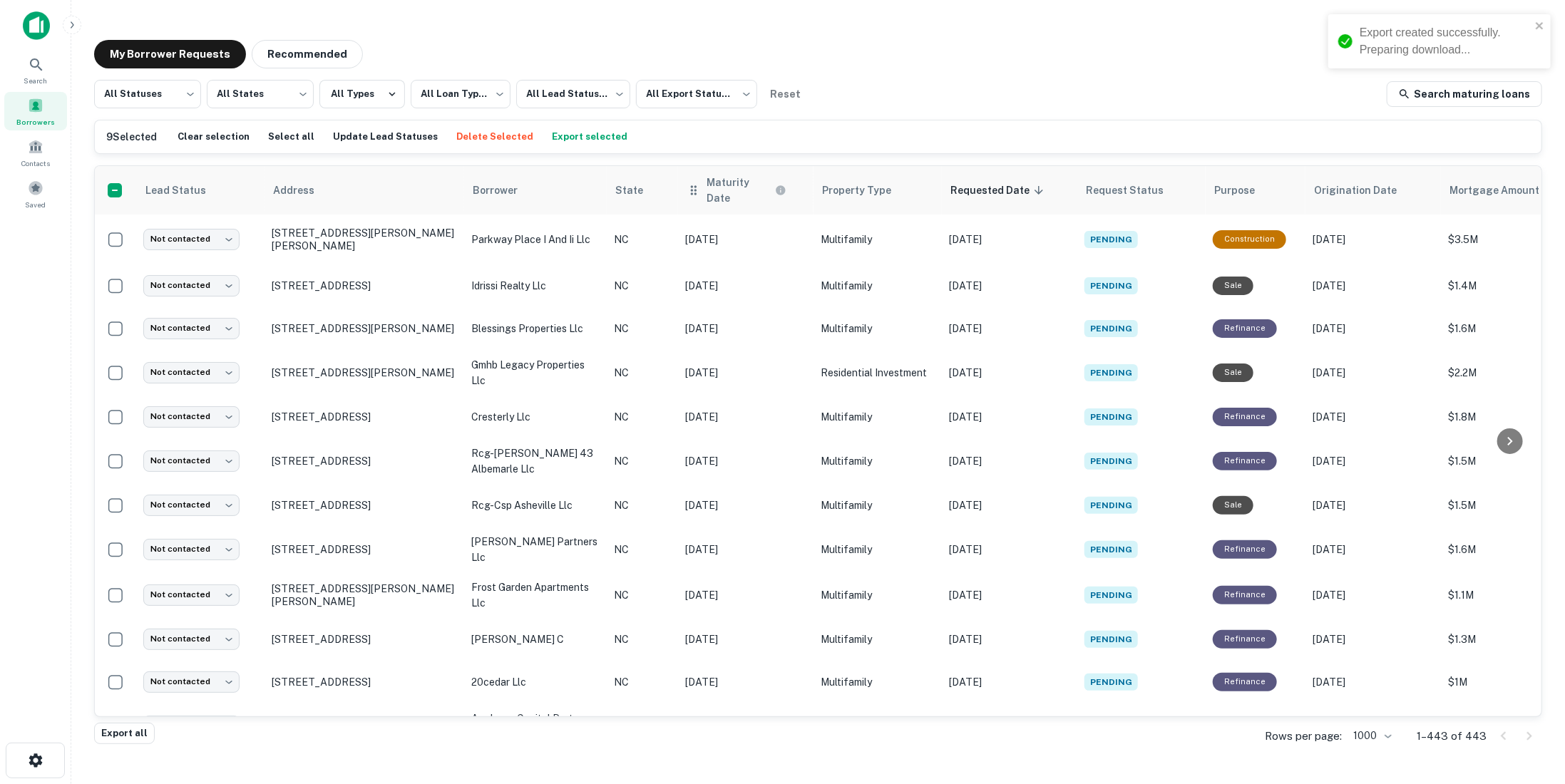
drag, startPoint x: 586, startPoint y: 127, endPoint x: 763, endPoint y: 201, distance: 191.8
click at [950, 63] on div "My Borrower Requests Recommended" at bounding box center [818, 55] width 1448 height 29
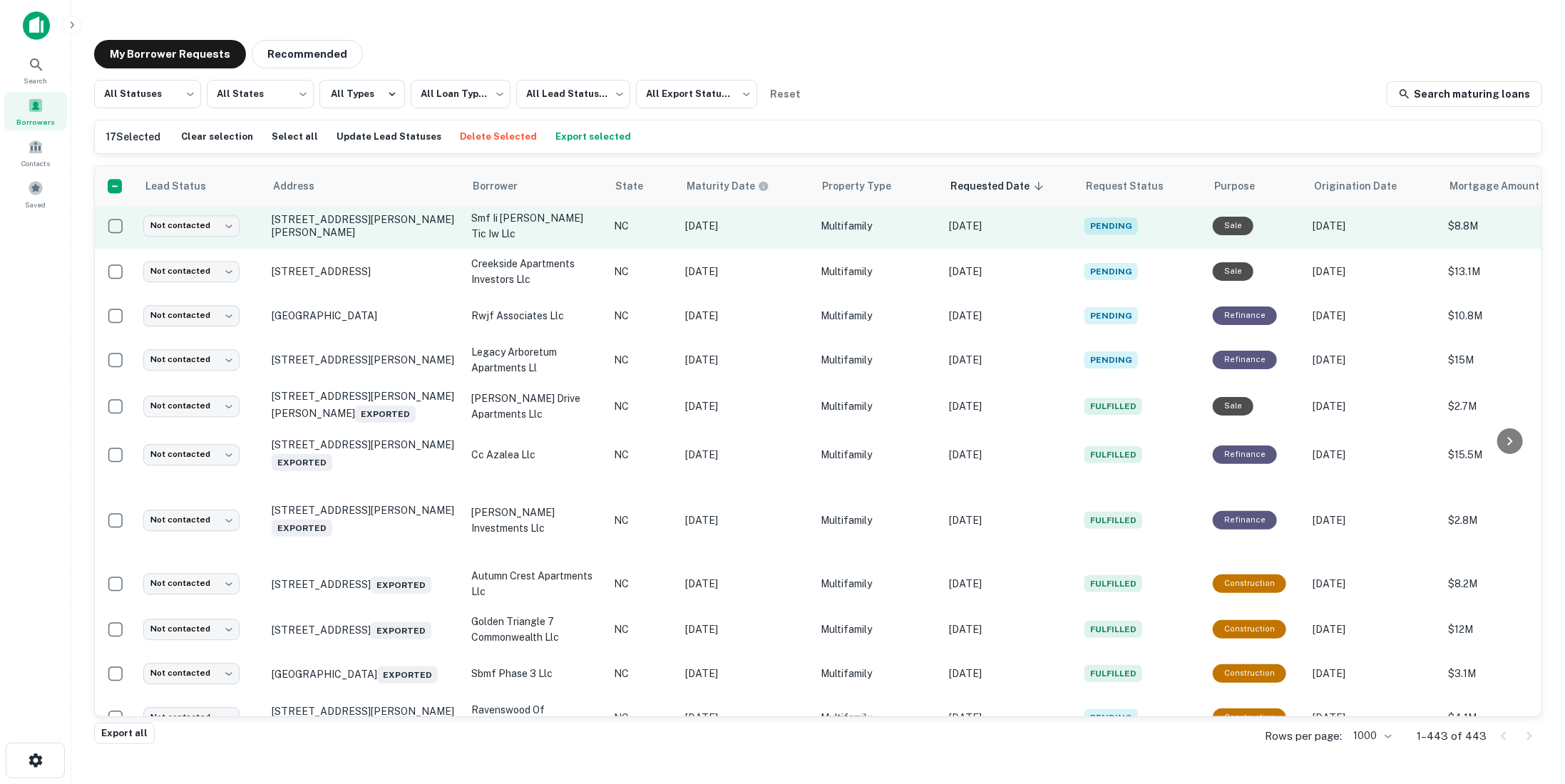
scroll to position [2419, 0]
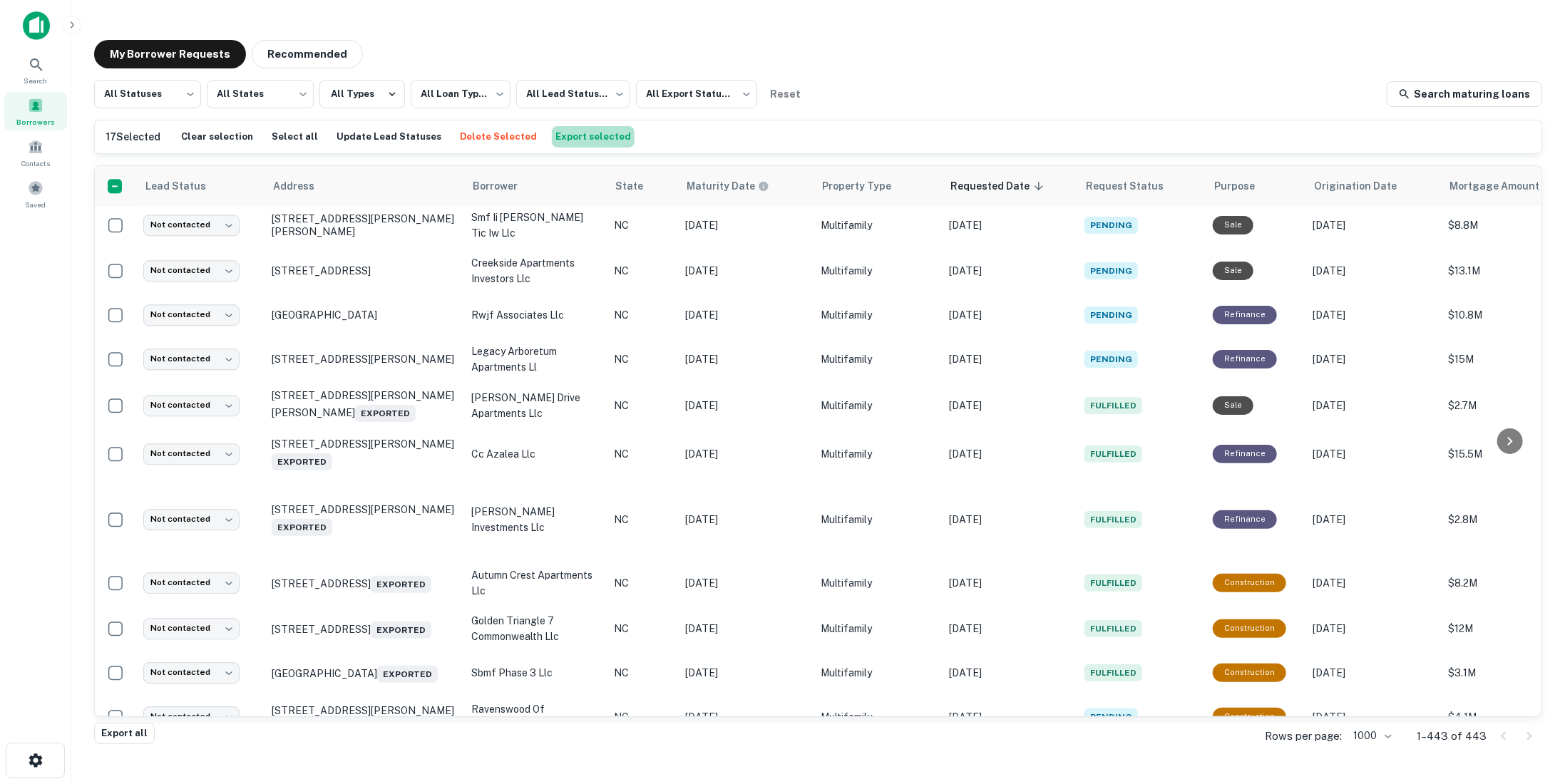
click at [572, 133] on button "Export selected" at bounding box center [593, 136] width 83 height 21
